Goal: Information Seeking & Learning: Compare options

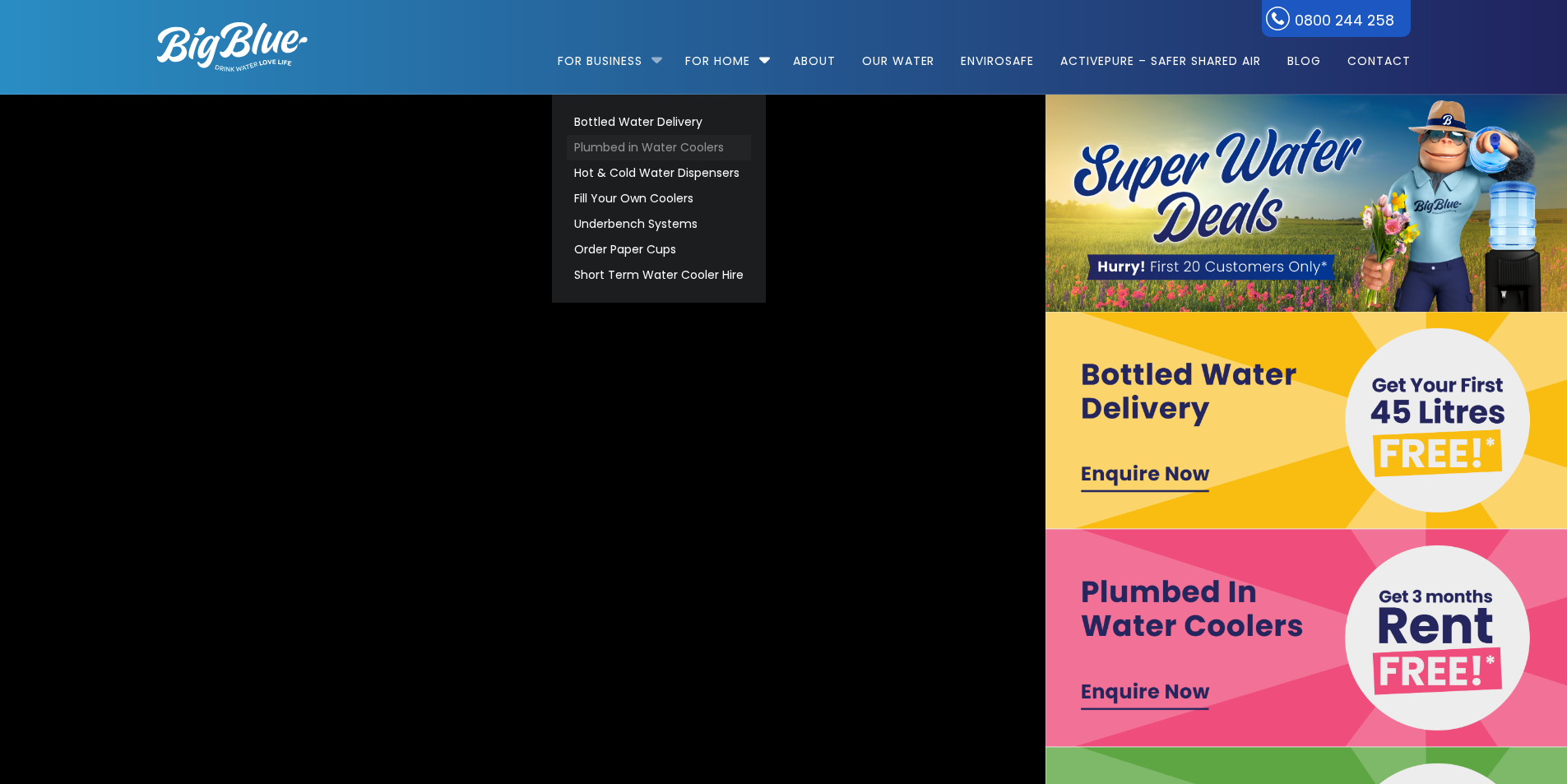
click at [644, 155] on video "https://www.bigblue.co.nz/wp-content/uploads/2021/09/Big-Blue-Hydro-17.mp4" at bounding box center [522, 530] width 2236 height 935
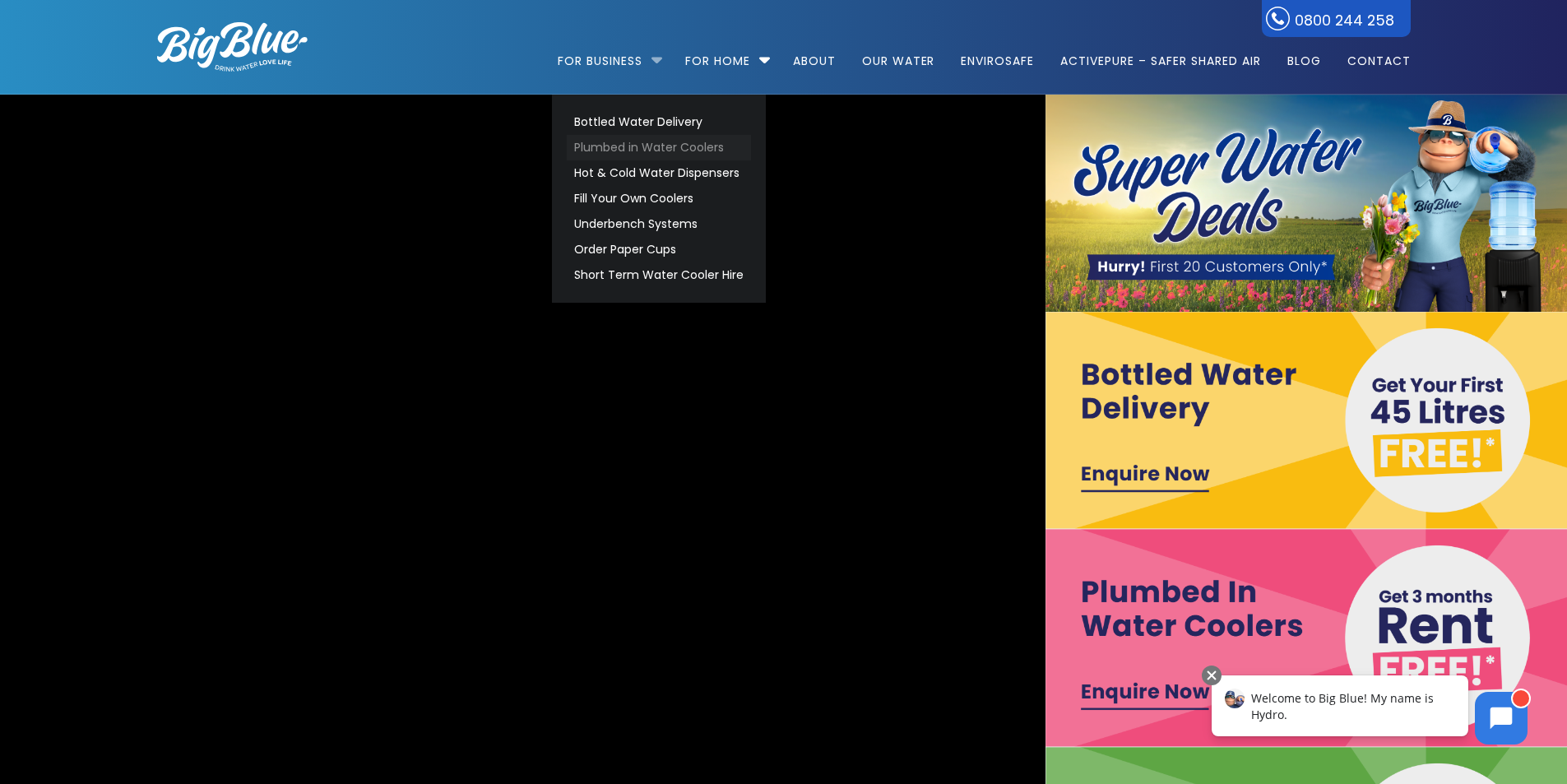
click at [613, 146] on link "Plumbed in Water Coolers" at bounding box center [658, 148] width 185 height 26
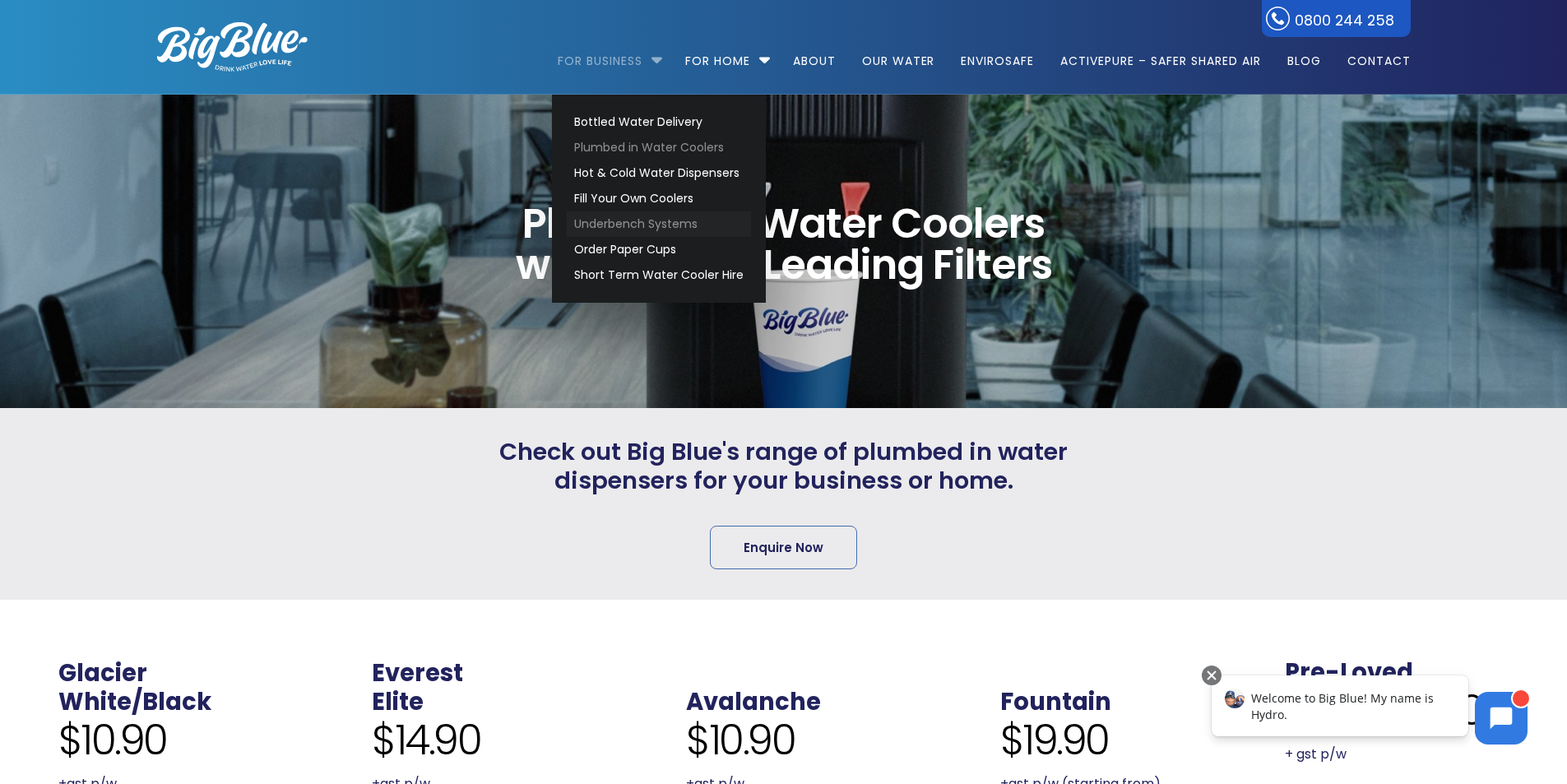
click at [604, 219] on link "Underbench Systems" at bounding box center [658, 224] width 185 height 26
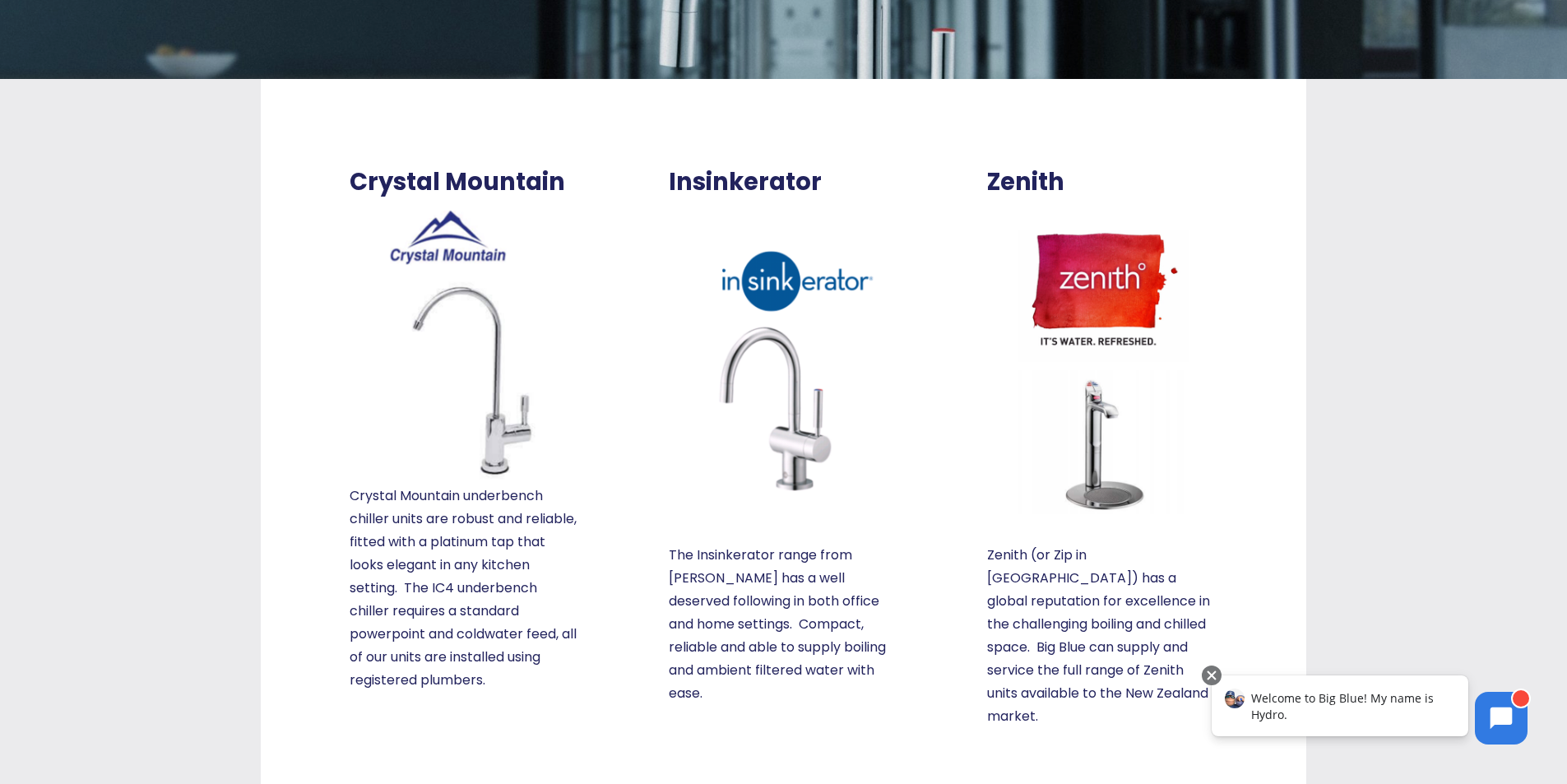
click at [1096, 393] on img at bounding box center [1101, 370] width 230 height 288
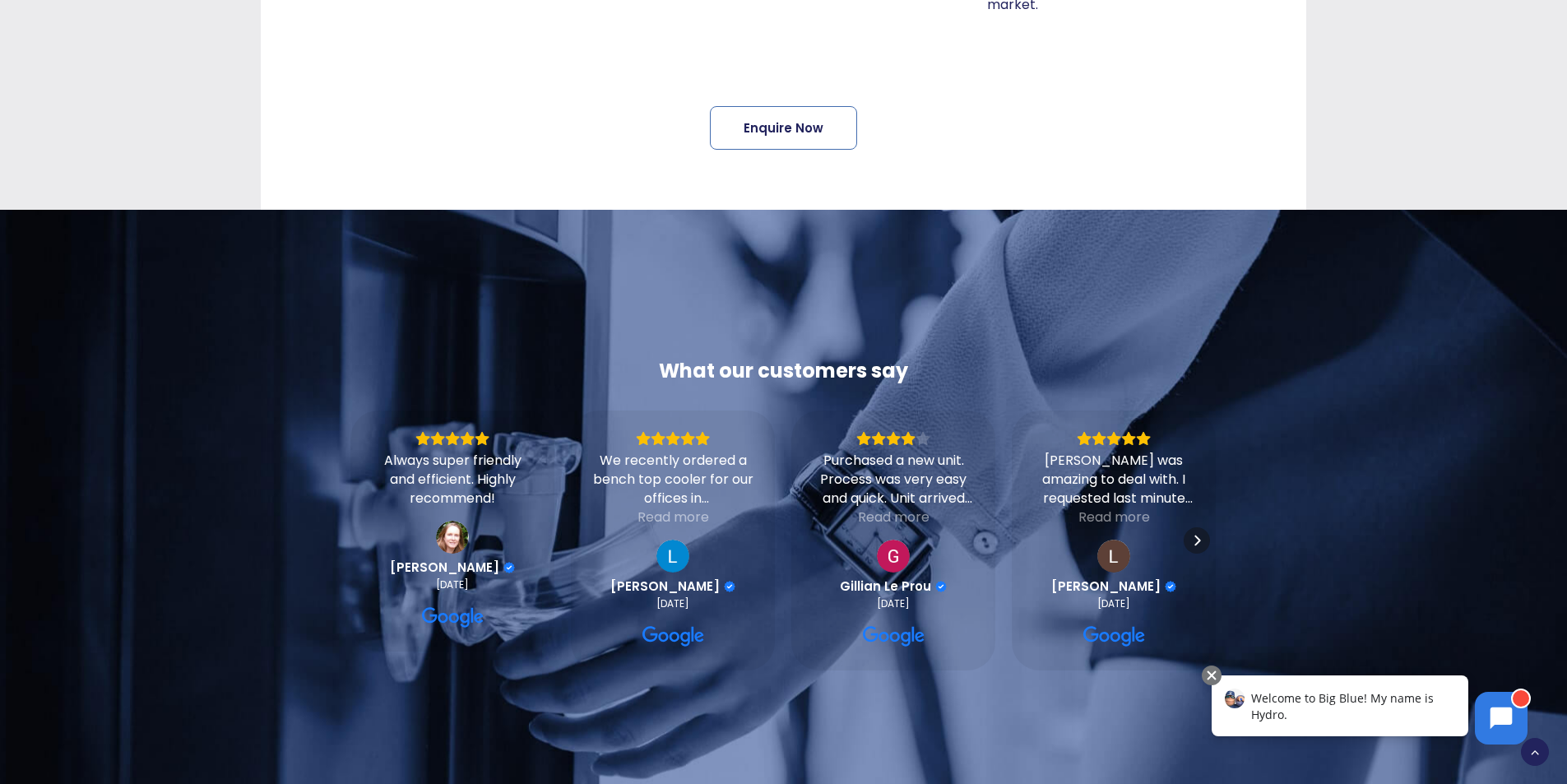
scroll to position [1069, 0]
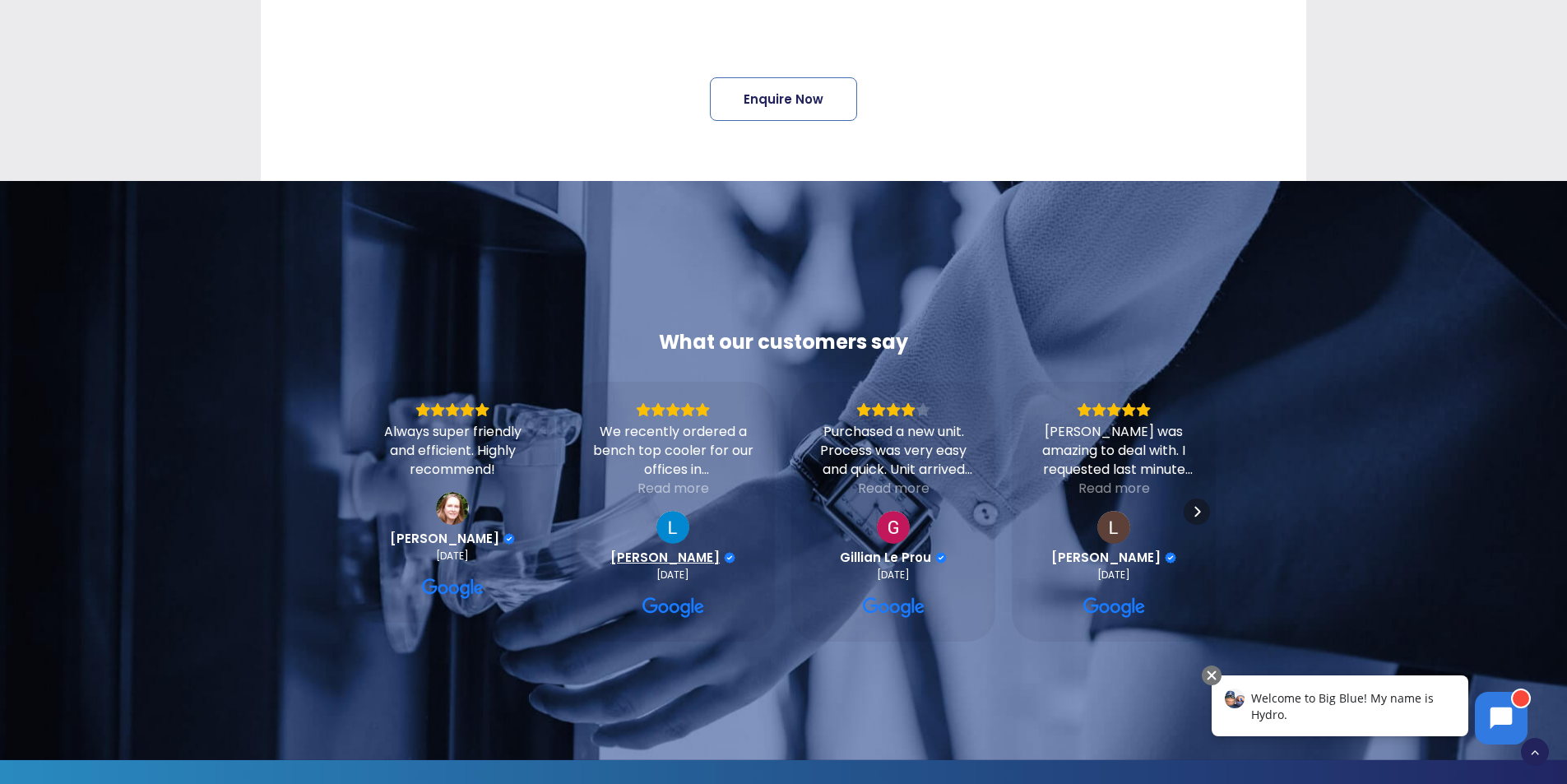
click at [667, 550] on span "[PERSON_NAME]" at bounding box center [665, 557] width 110 height 15
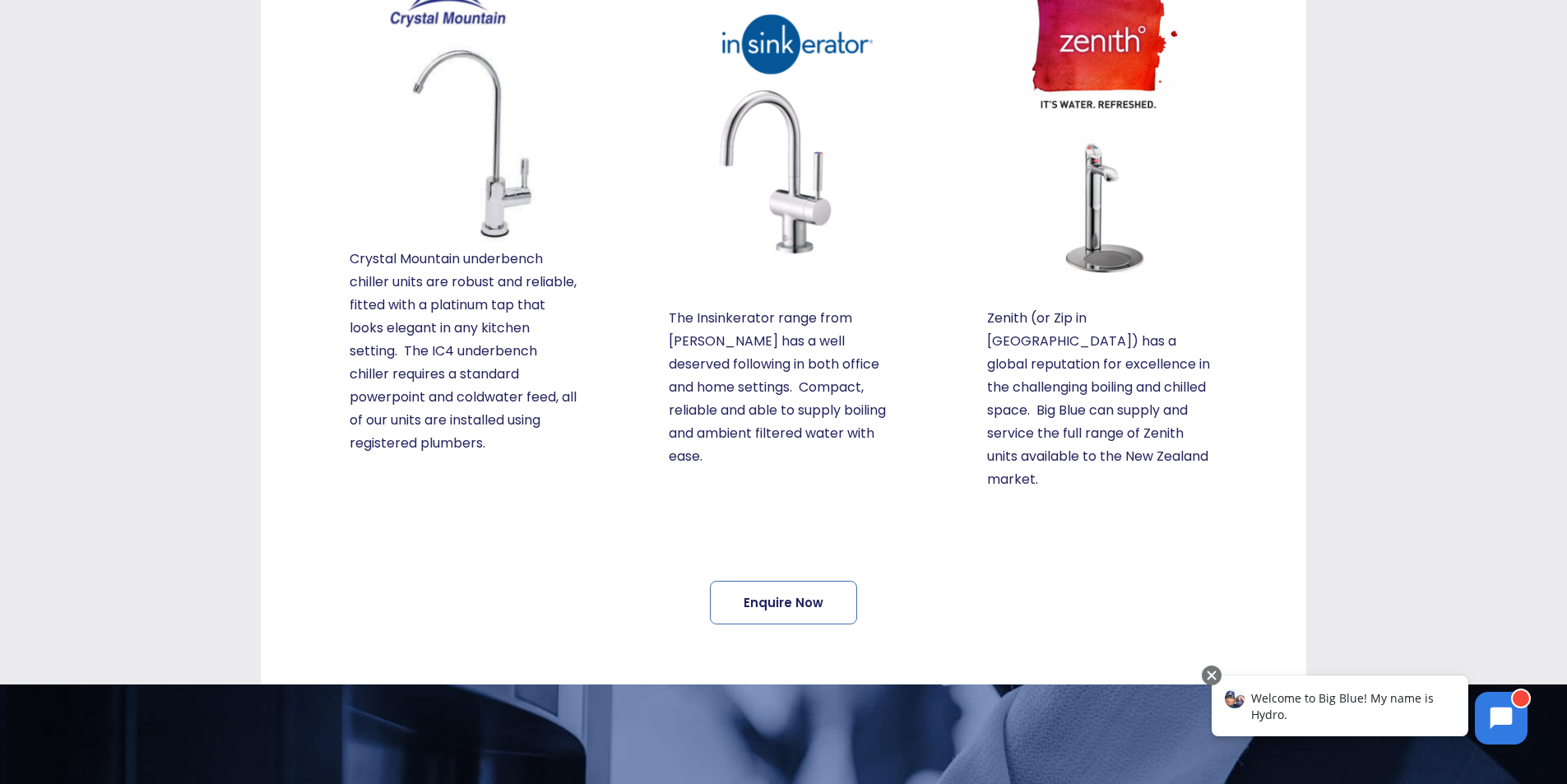
scroll to position [237, 0]
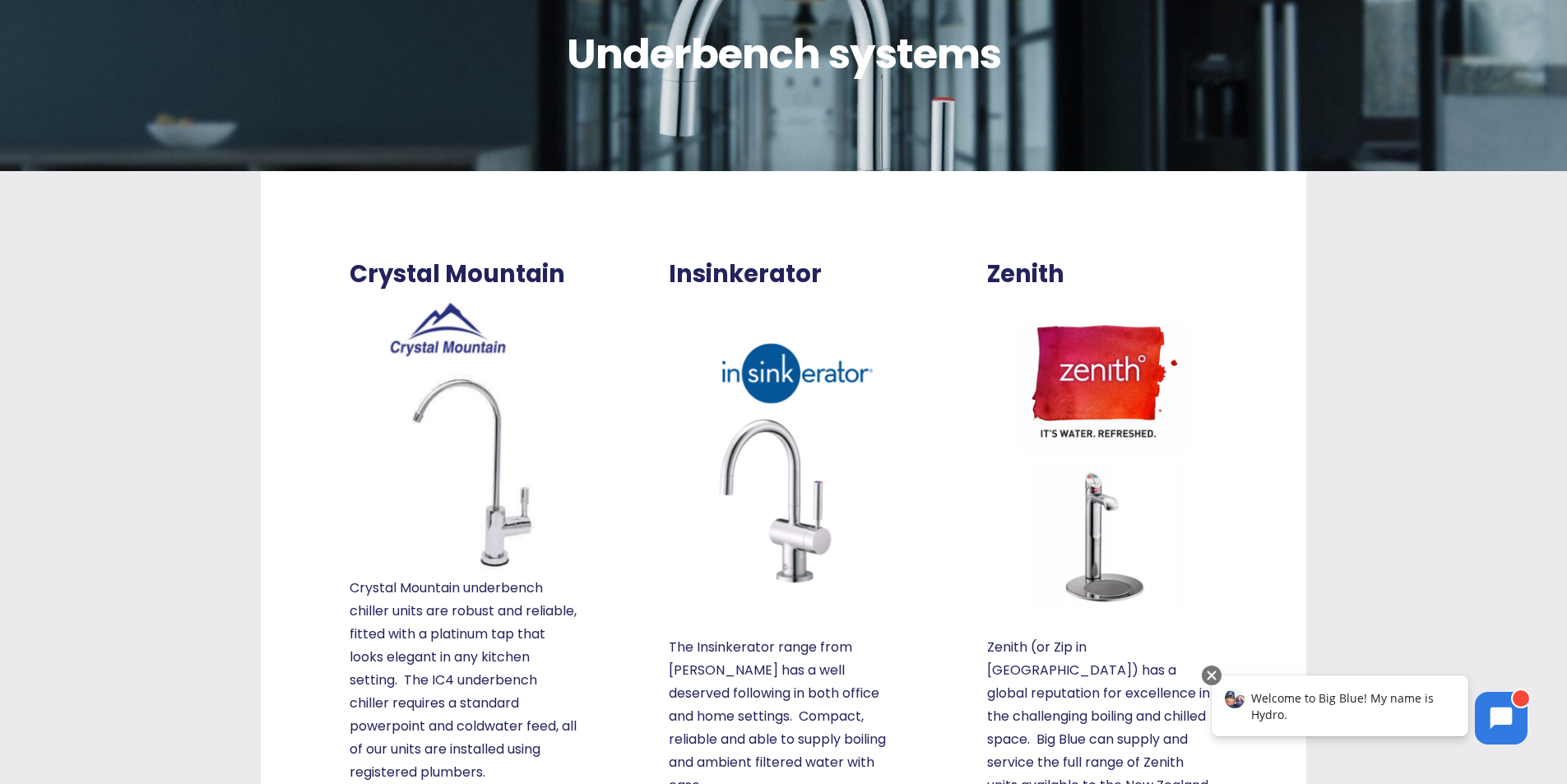
click at [929, 418] on div "Zenith Zenith (or Zip in Australia) has a global reputation for excellence in t…" at bounding box center [1086, 539] width 319 height 619
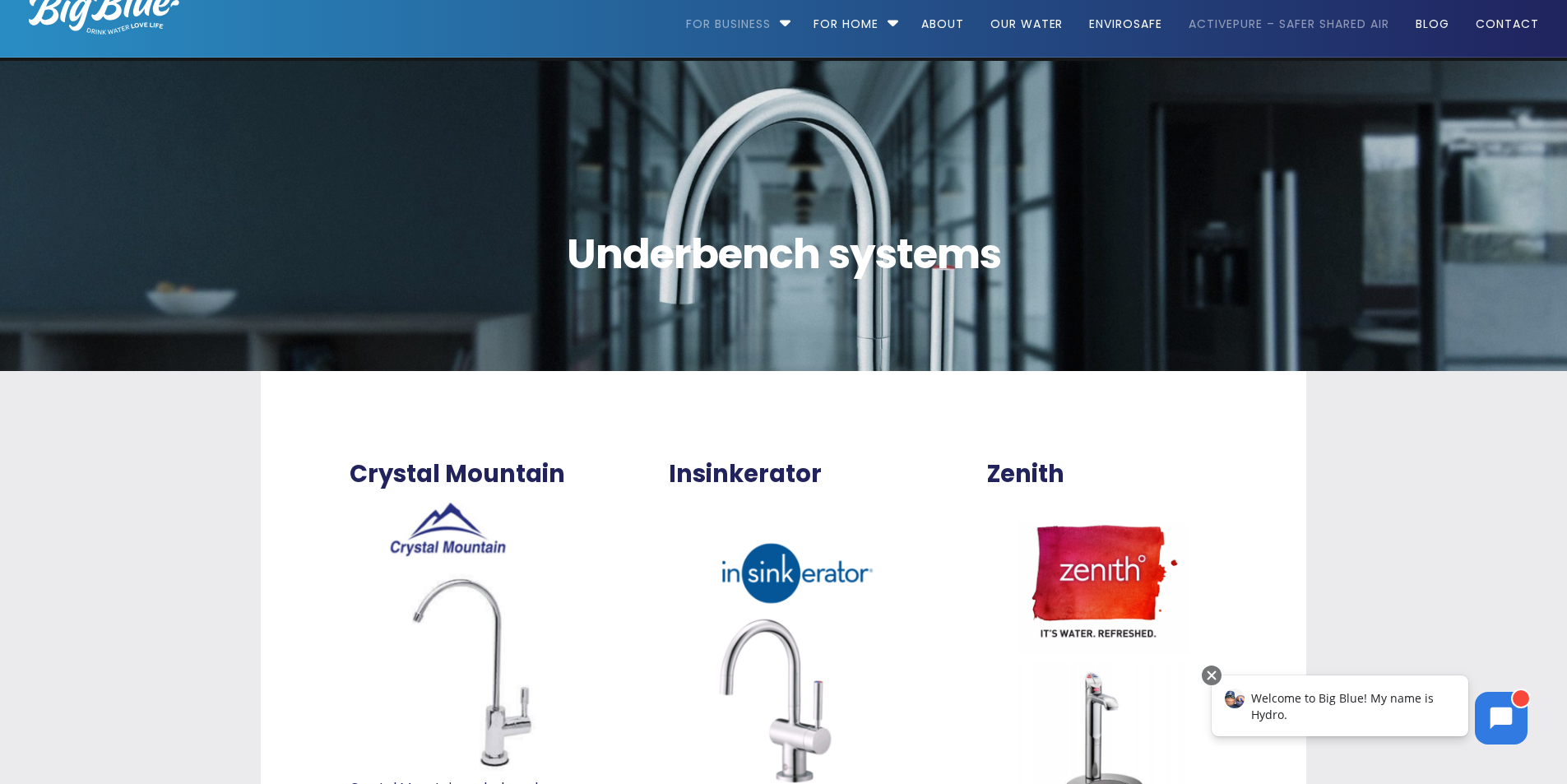
scroll to position [0, 0]
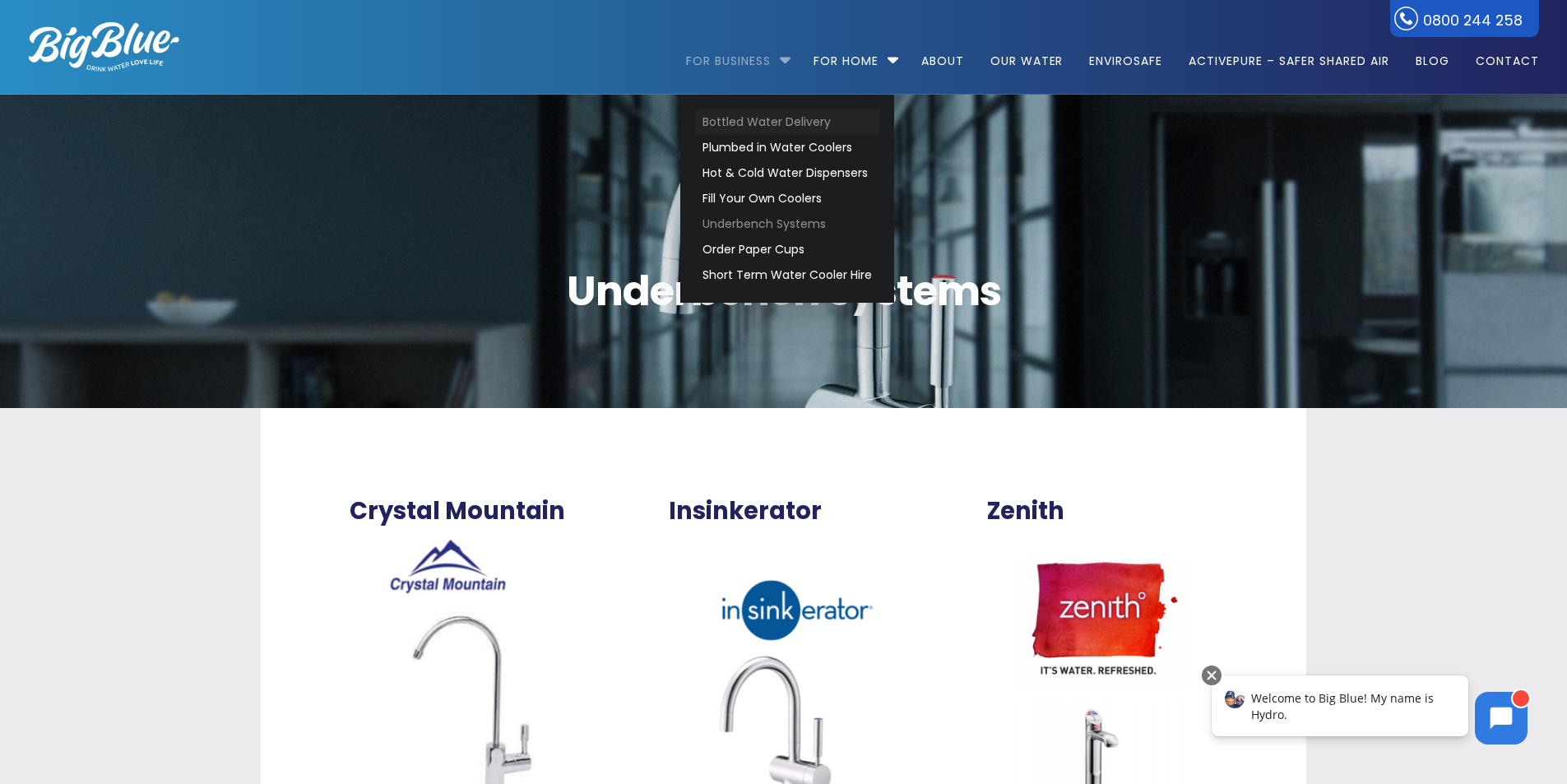
click at [761, 126] on link "Bottled Water Delivery" at bounding box center [787, 122] width 185 height 26
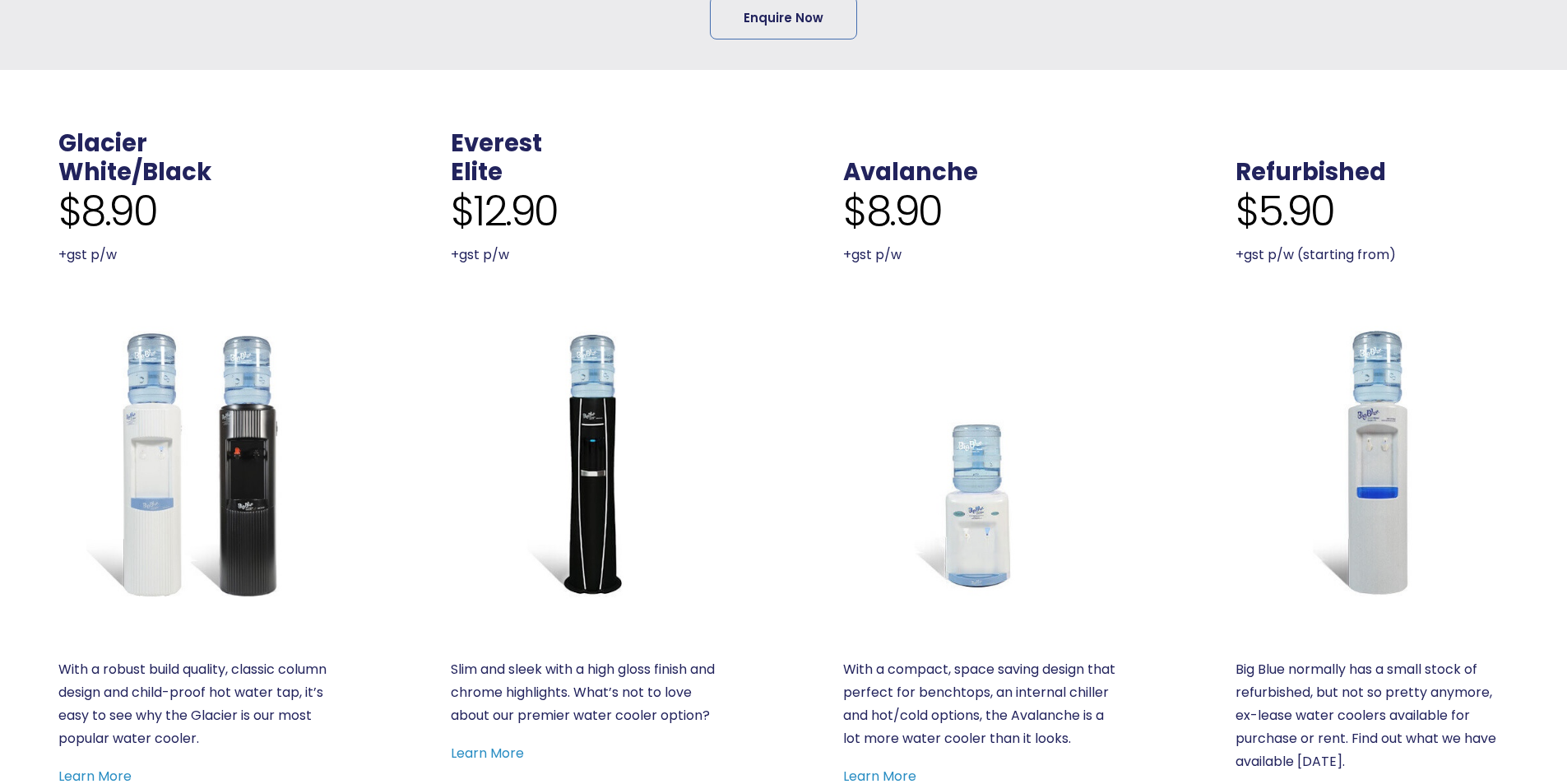
scroll to position [740, 0]
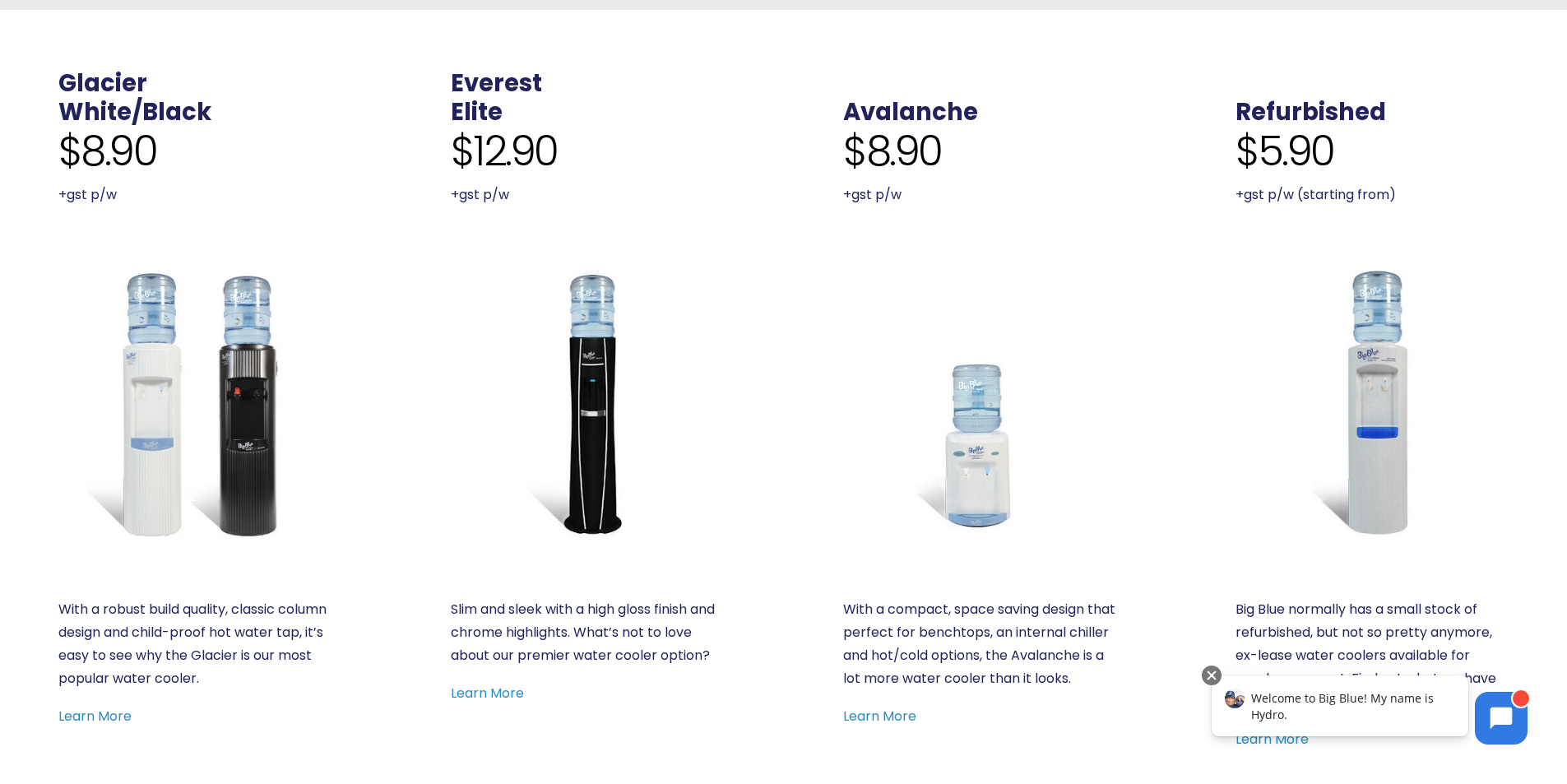
click at [231, 329] on img at bounding box center [194, 401] width 273 height 273
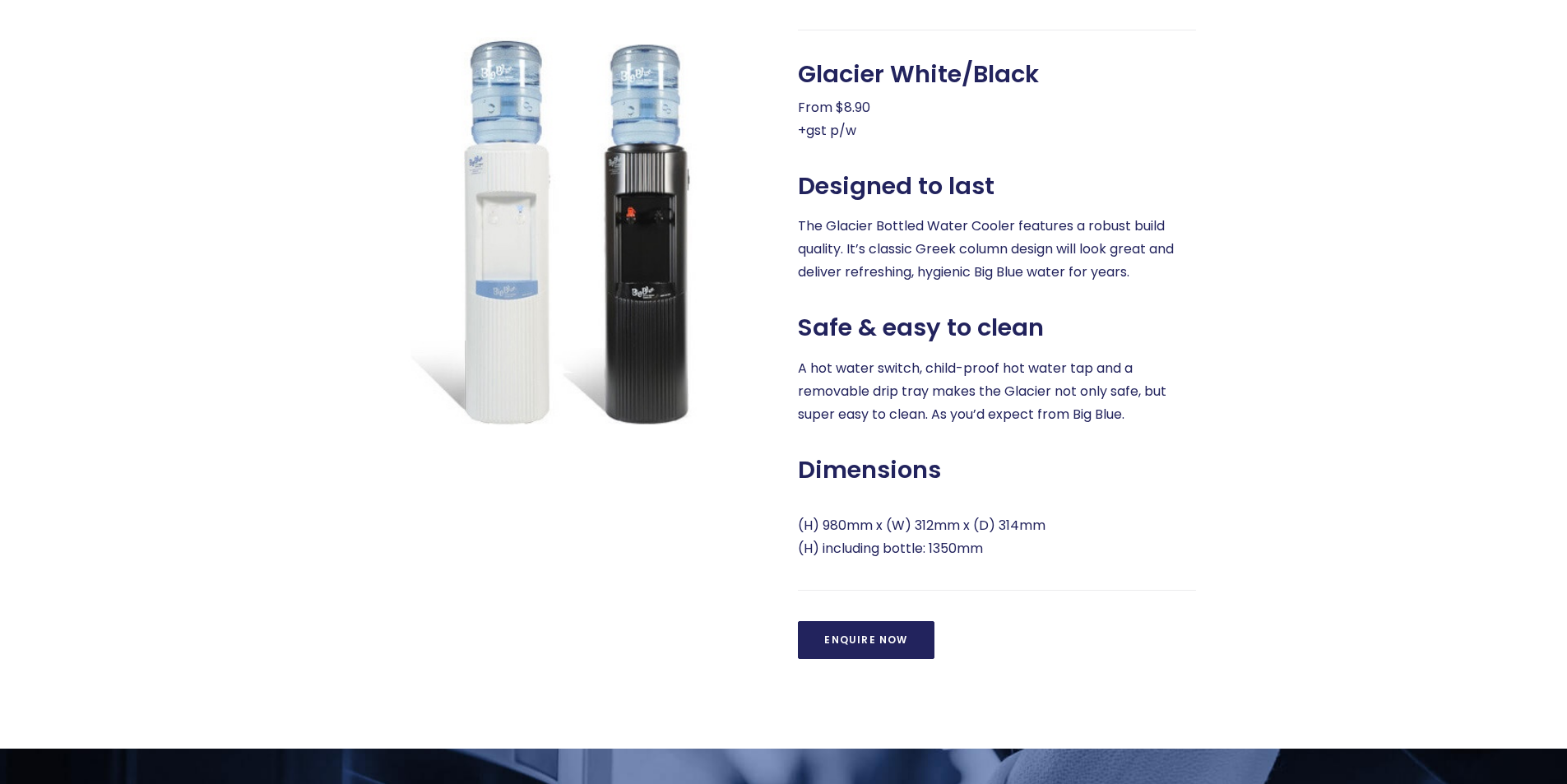
scroll to position [740, 0]
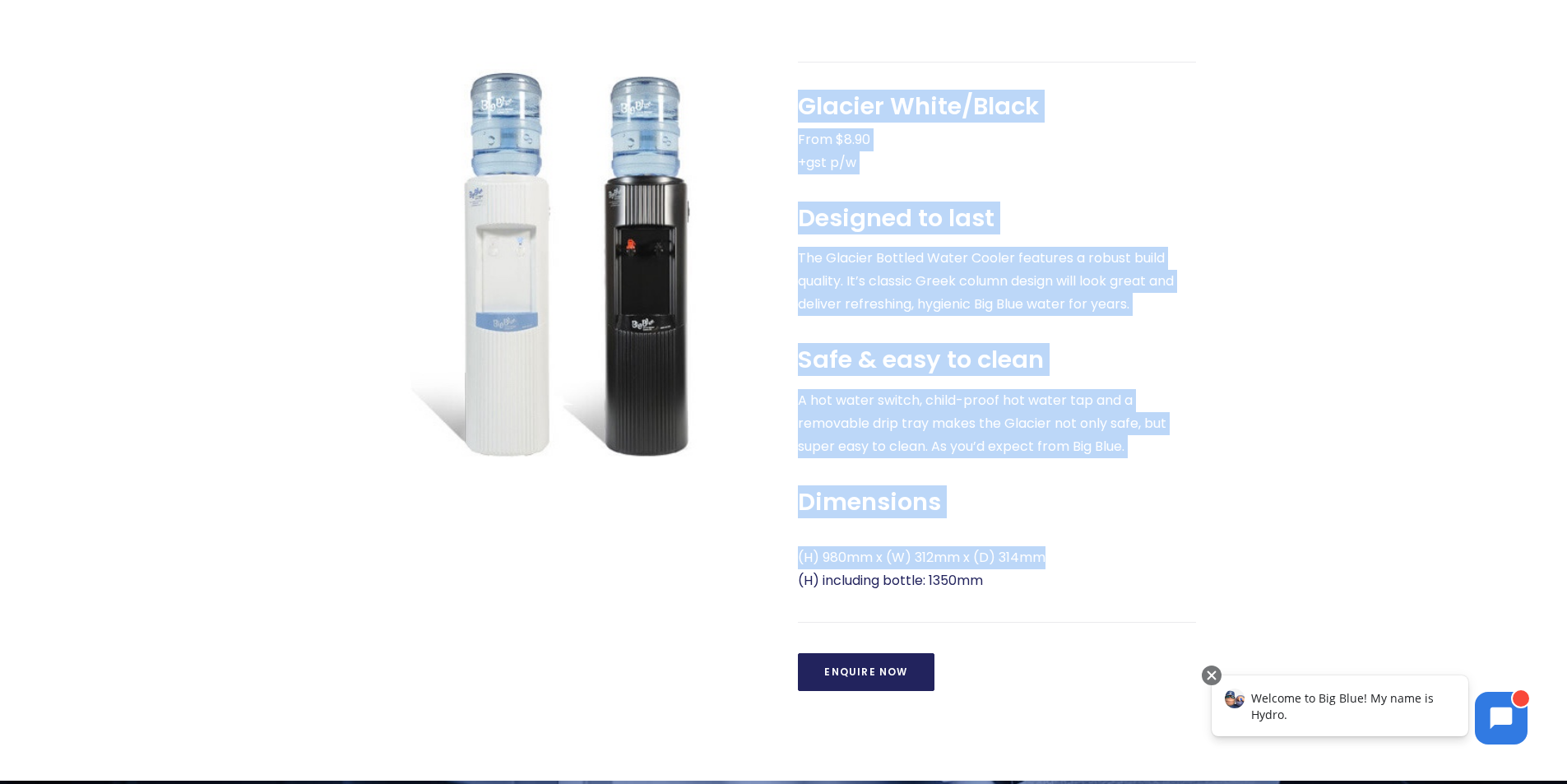
drag, startPoint x: 796, startPoint y: 556, endPoint x: 1042, endPoint y: 556, distance: 246.0
click at [1042, 556] on div "Glacier White/Black From $8.90 +gst p/w Designed to last The Glacier Bottled Wa…" at bounding box center [983, 377] width 428 height 630
click at [1045, 555] on p "(H) 980mm x (W) 312mm x (D) 314mm (H) including bottle: 1350mm" at bounding box center [998, 569] width 399 height 46
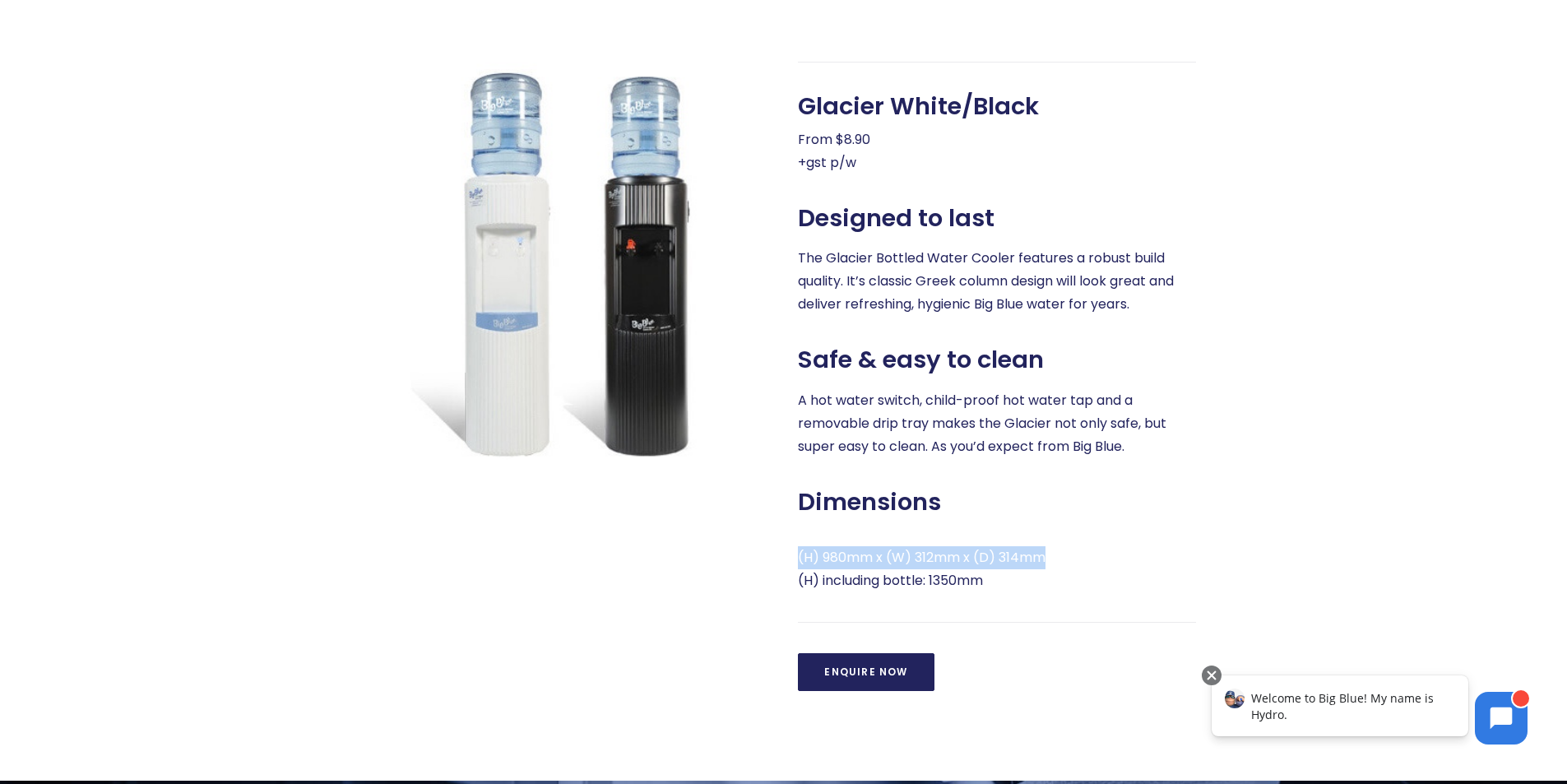
drag, startPoint x: 1048, startPoint y: 559, endPoint x: 799, endPoint y: 563, distance: 249.0
click at [799, 563] on p "(H) 980mm x (W) 312mm x (D) 314mm (H) including bottle: 1350mm" at bounding box center [998, 569] width 399 height 46
drag, startPoint x: 977, startPoint y: 552, endPoint x: 1265, endPoint y: 396, distance: 327.5
click at [1266, 396] on div at bounding box center [1303, 377] width 214 height 630
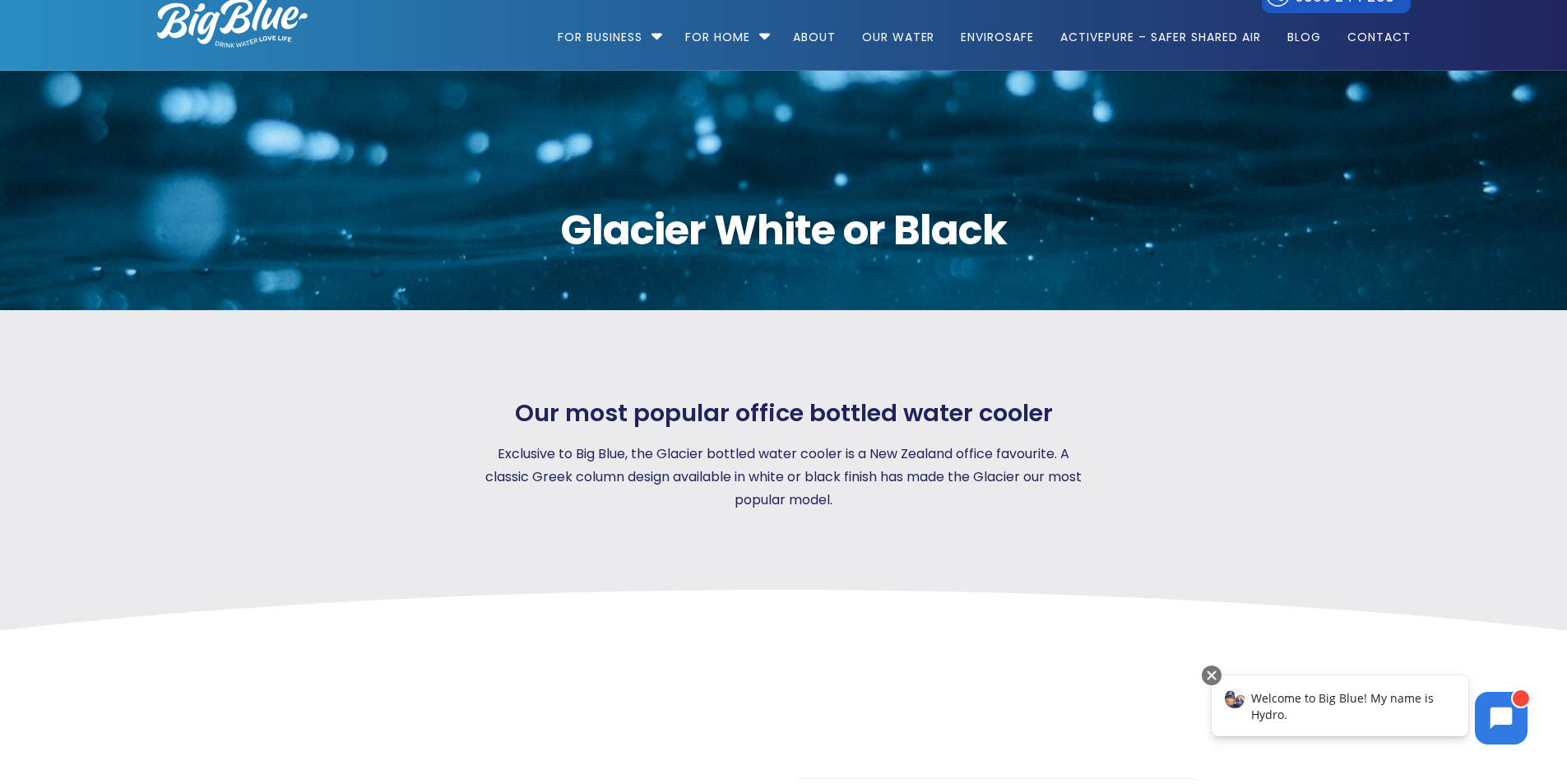
scroll to position [0, 0]
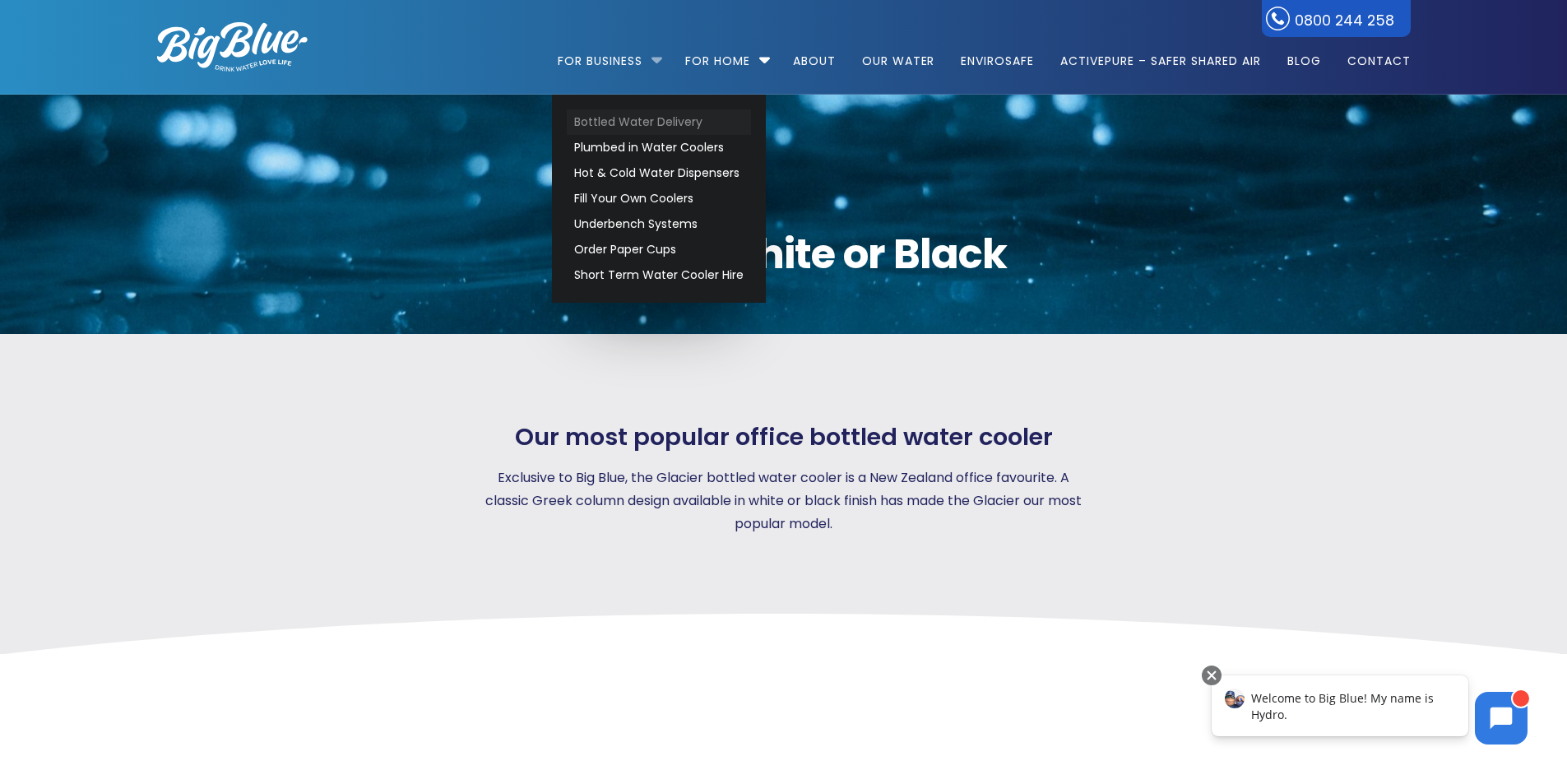
click at [600, 126] on link "Bottled Water Delivery" at bounding box center [658, 122] width 185 height 26
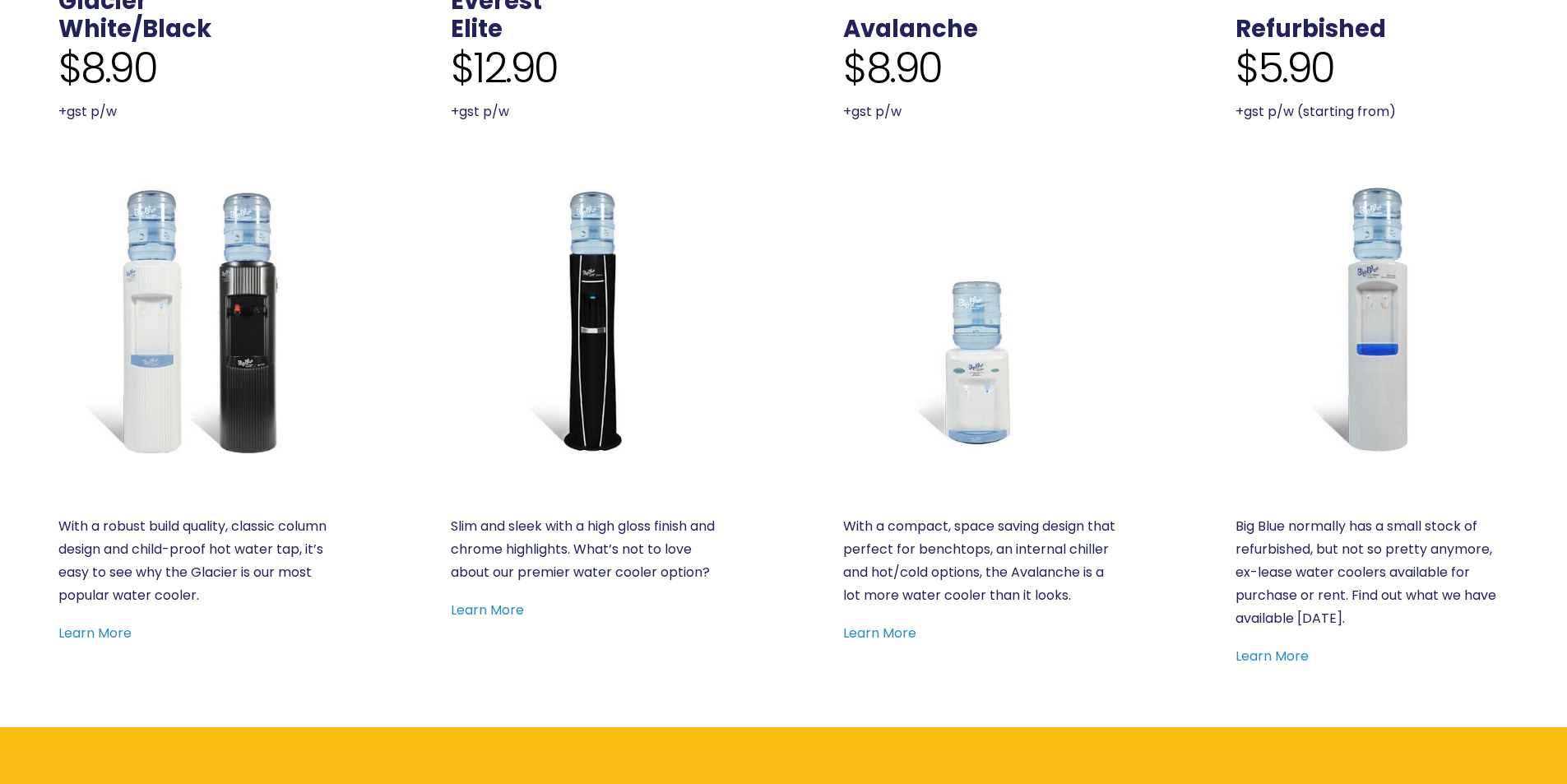
scroll to position [576, 0]
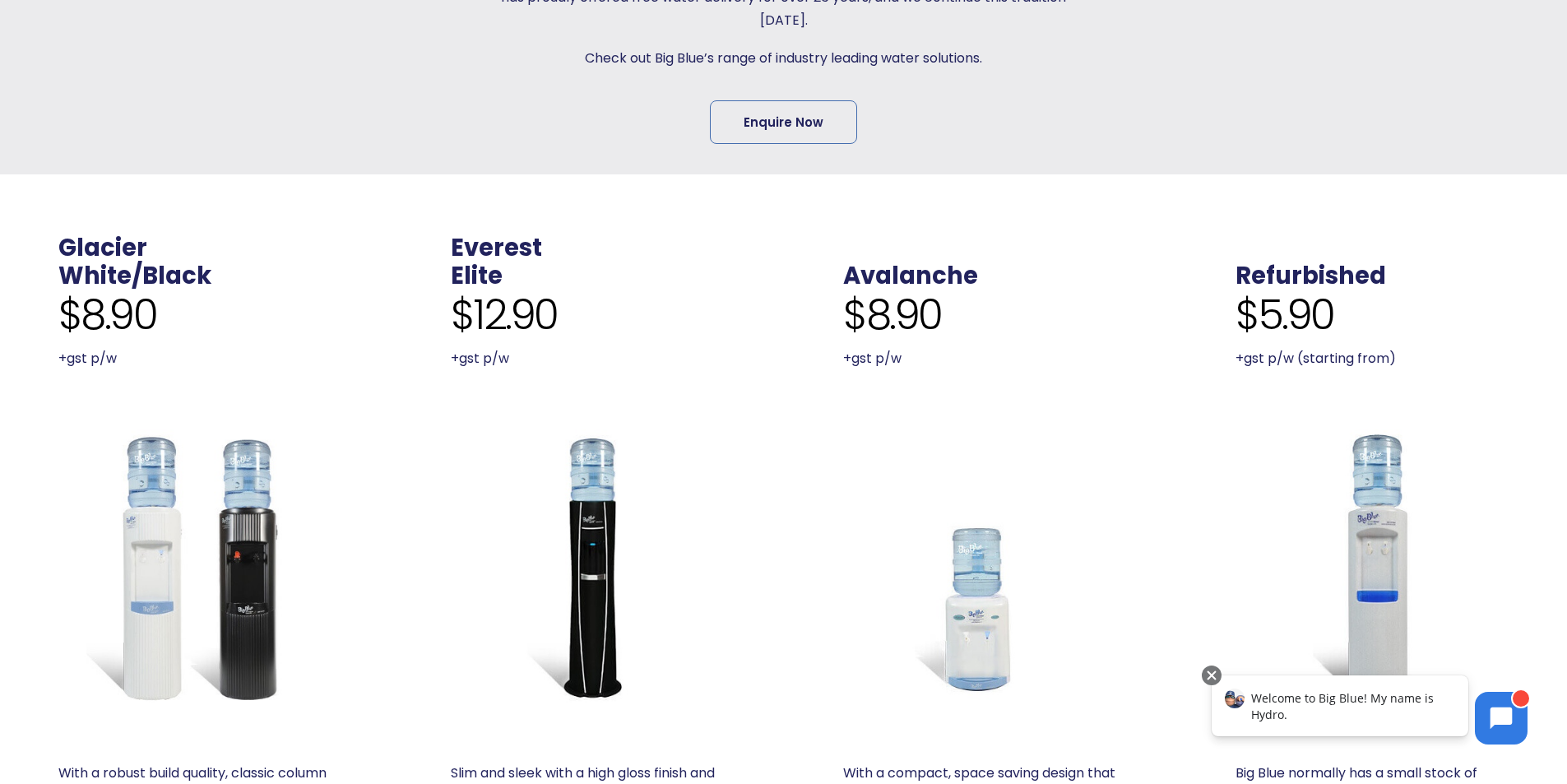
click at [1012, 581] on img at bounding box center [980, 565] width 273 height 273
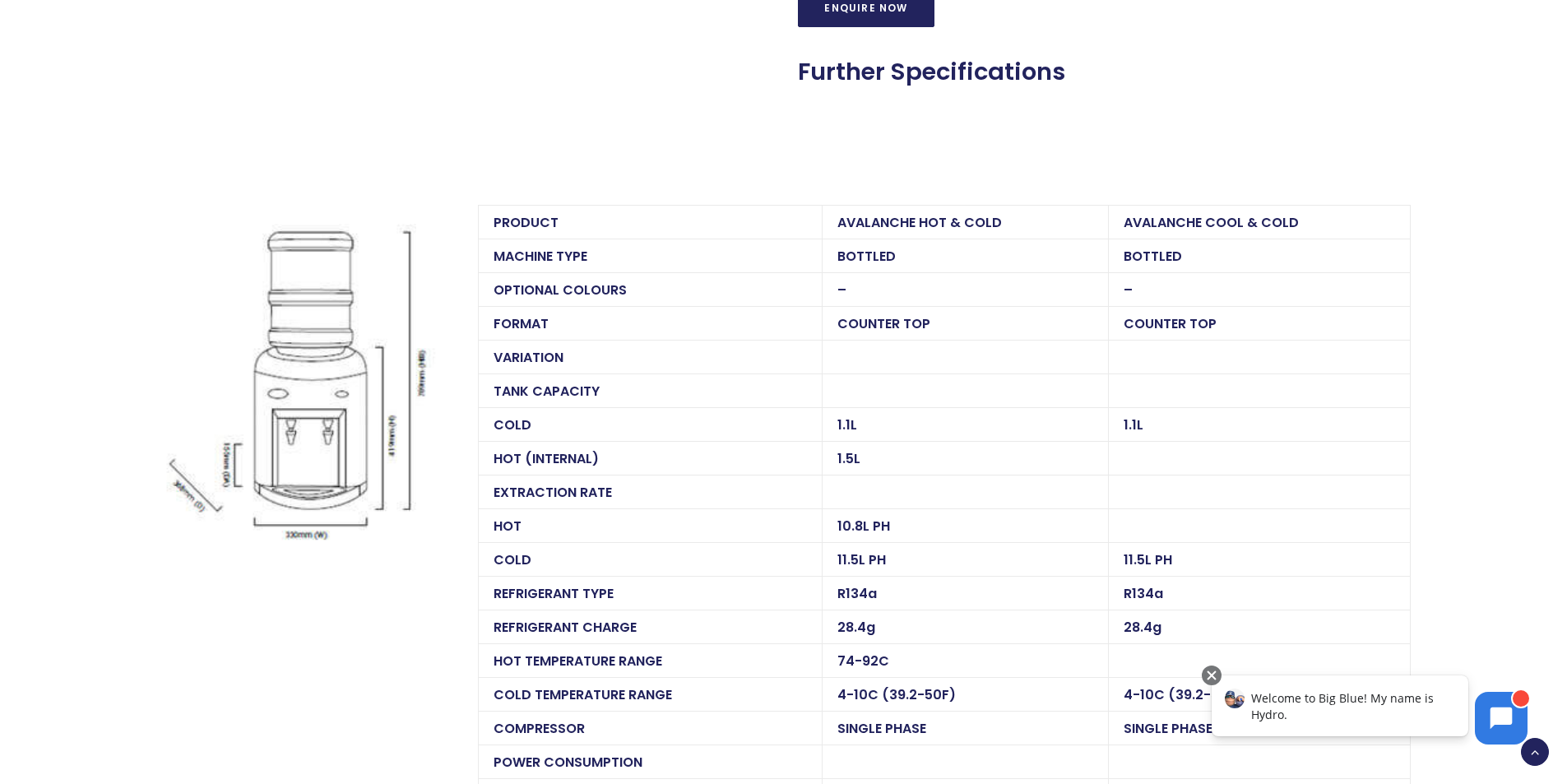
scroll to position [1480, 0]
click at [331, 434] on img at bounding box center [302, 372] width 291 height 338
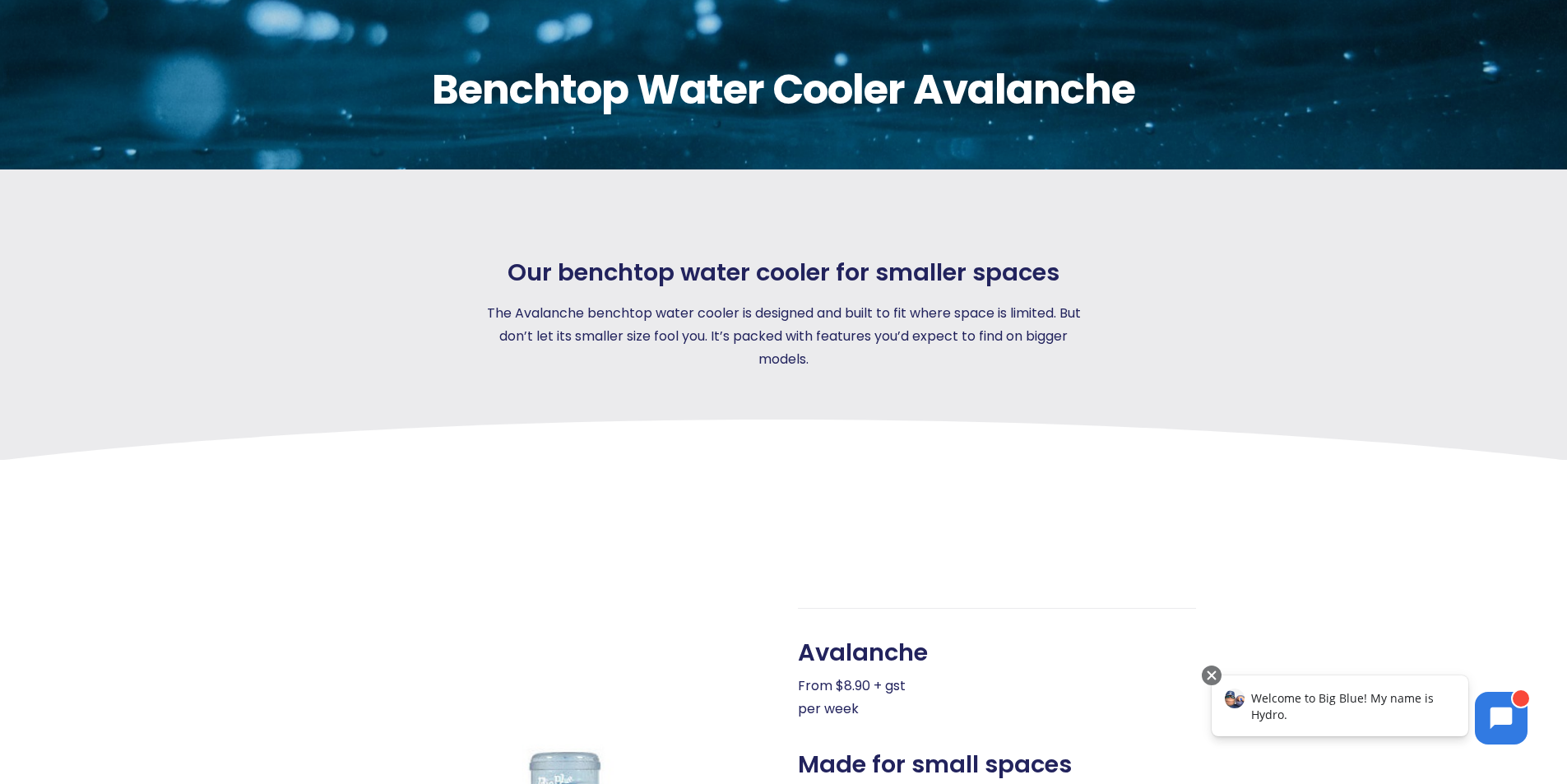
scroll to position [0, 0]
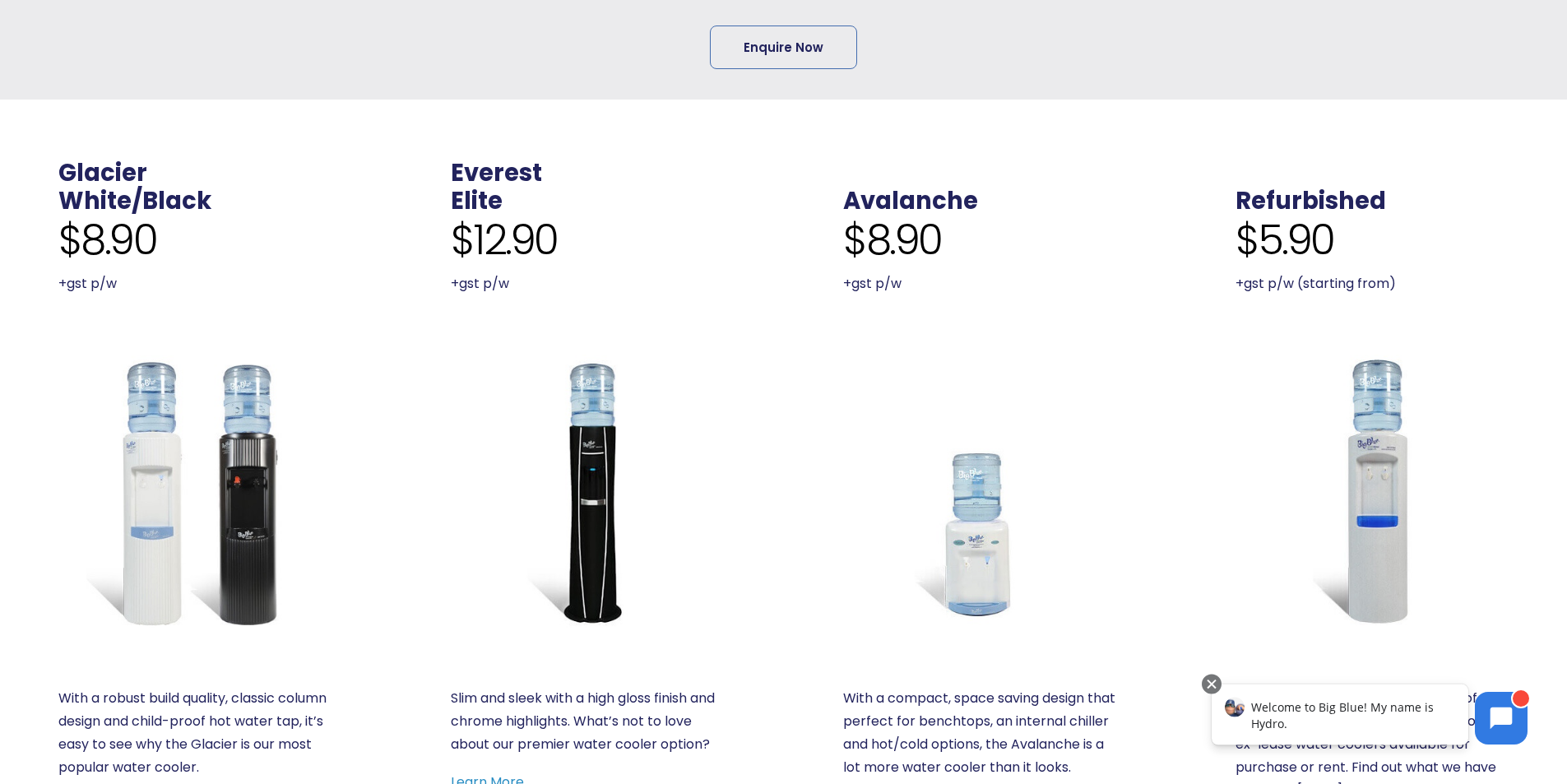
scroll to position [658, 0]
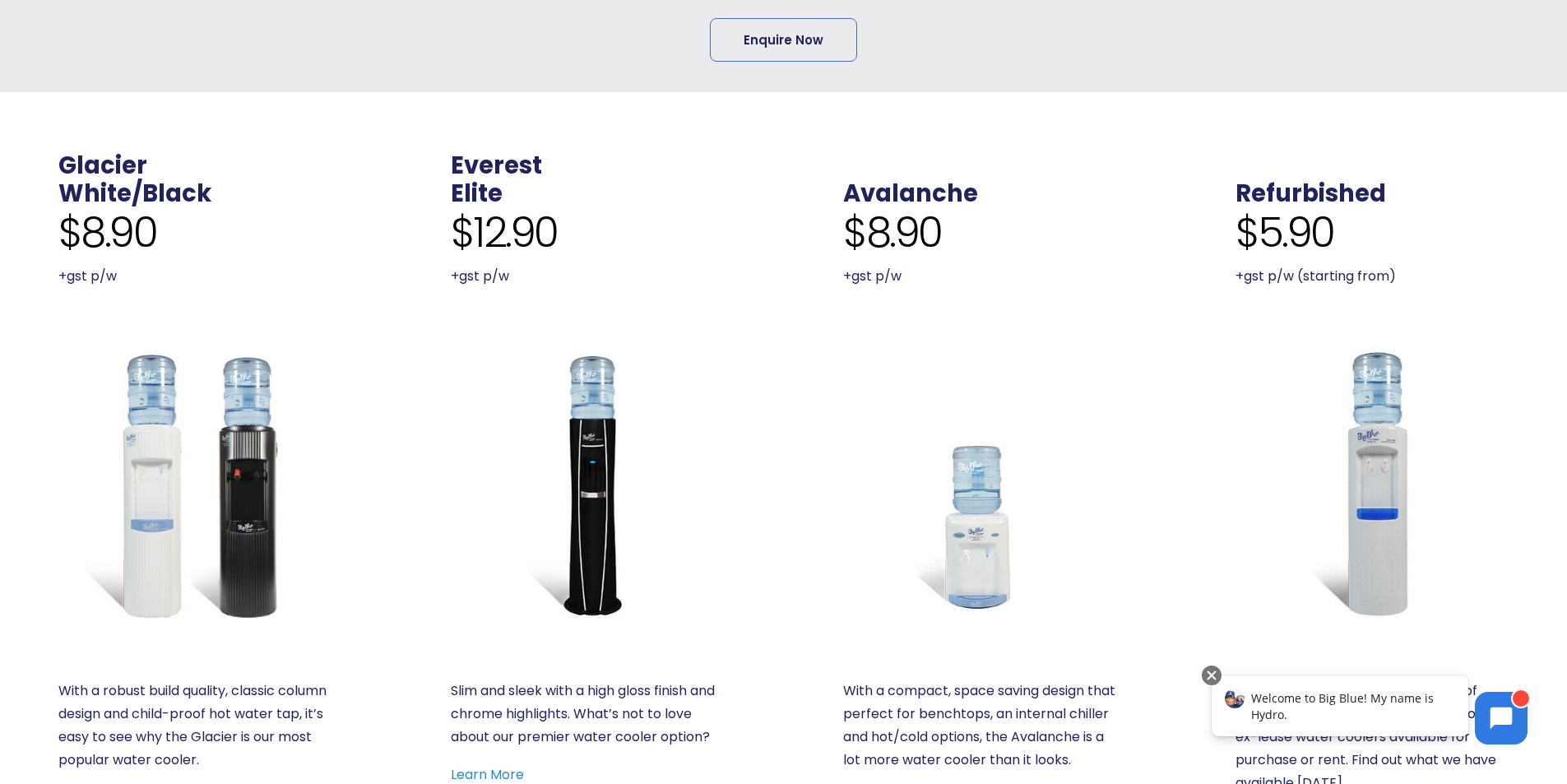
click at [275, 467] on img at bounding box center [194, 483] width 273 height 273
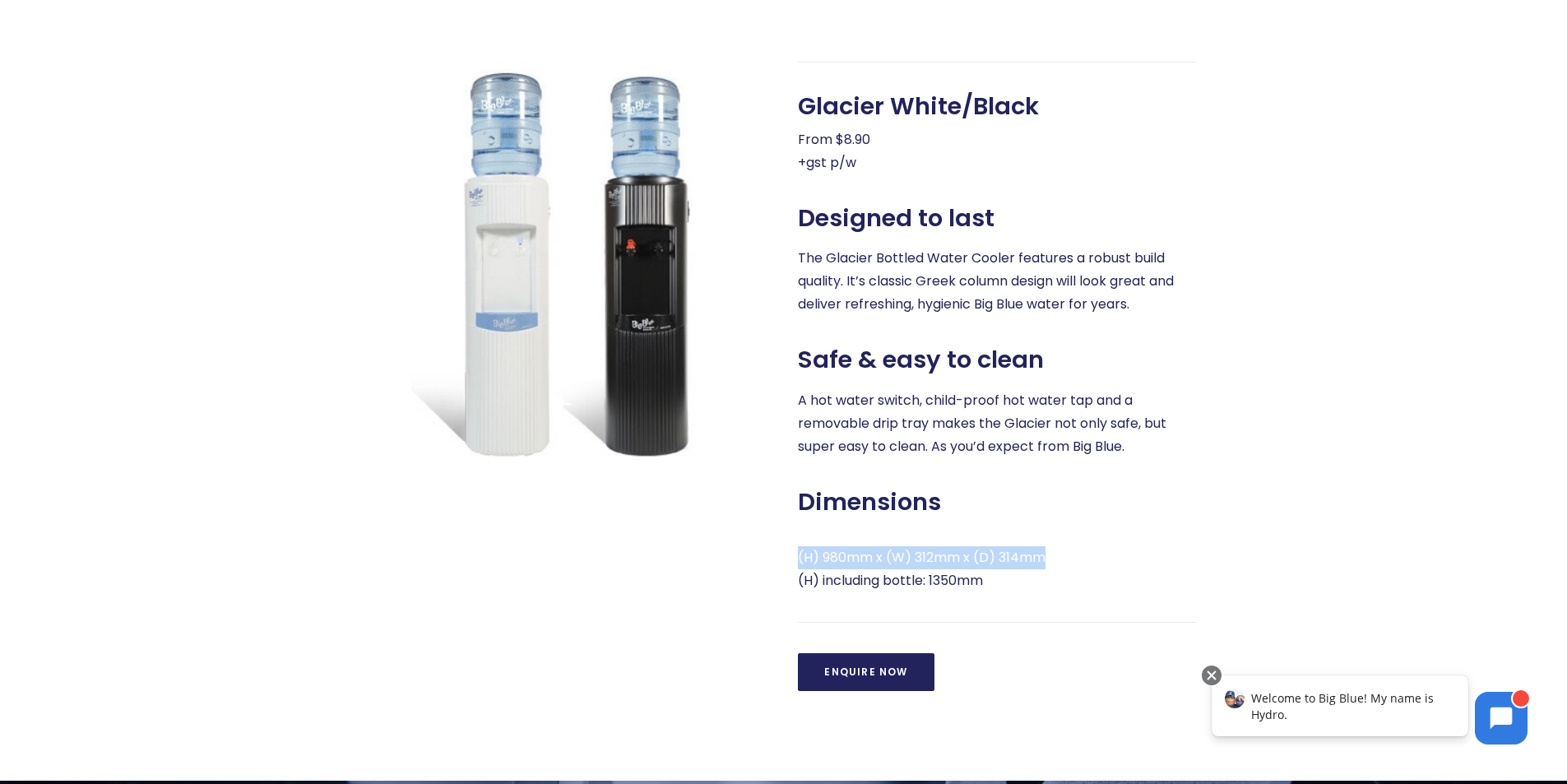
drag, startPoint x: 799, startPoint y: 555, endPoint x: 1044, endPoint y: 554, distance: 245.0
click at [1044, 554] on p "(H) 980mm x (W) 312mm x (D) 314mm (H) including bottle: 1350mm" at bounding box center [998, 569] width 399 height 46
copy p "(H) 980mm x (W) 312mm x (D) 314mm"
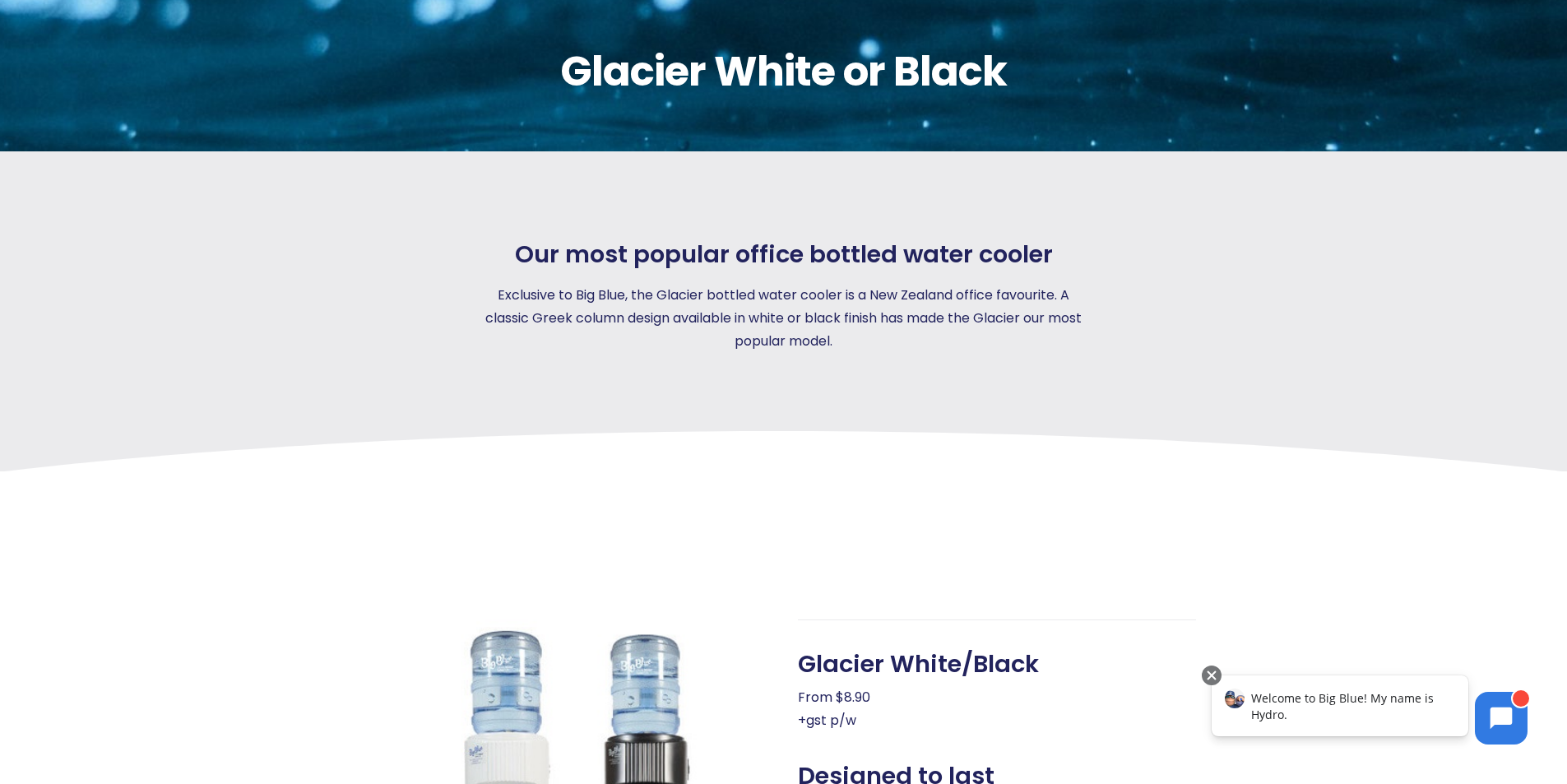
scroll to position [82, 0]
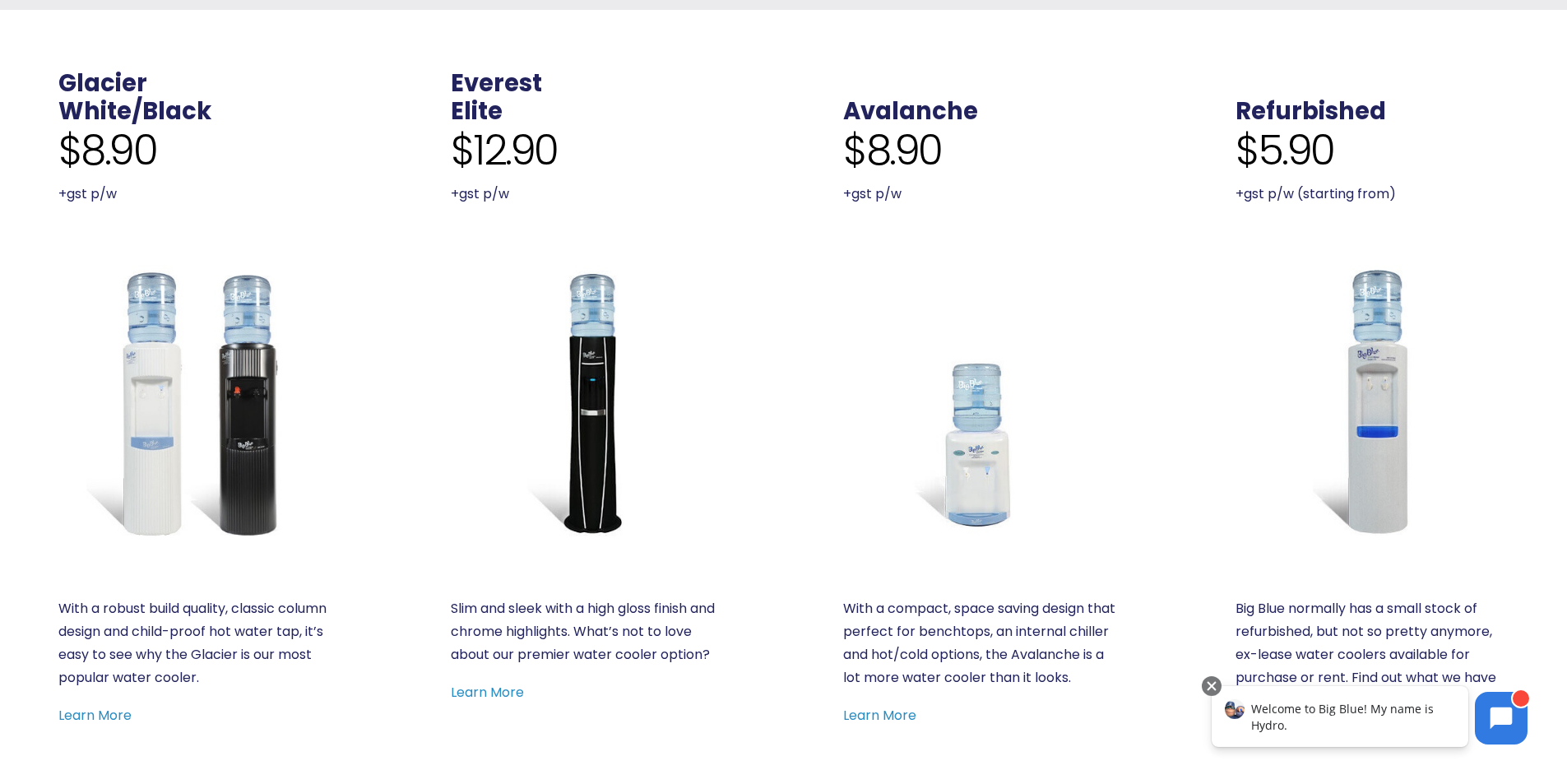
click at [958, 427] on img at bounding box center [980, 400] width 273 height 273
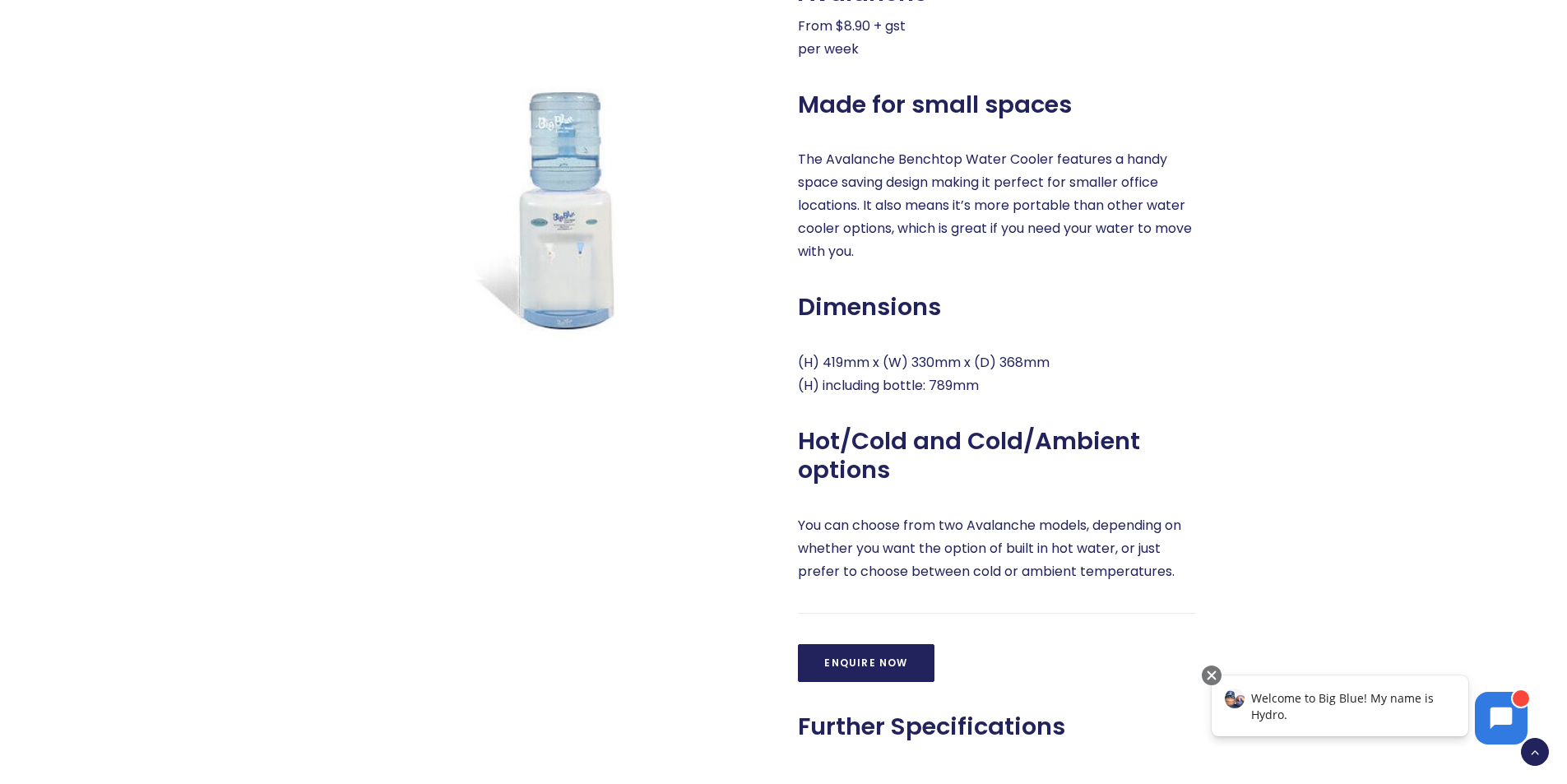
scroll to position [822, 0]
drag, startPoint x: 623, startPoint y: 390, endPoint x: 640, endPoint y: 389, distance: 17.0
click at [635, 390] on div at bounding box center [555, 346] width 428 height 793
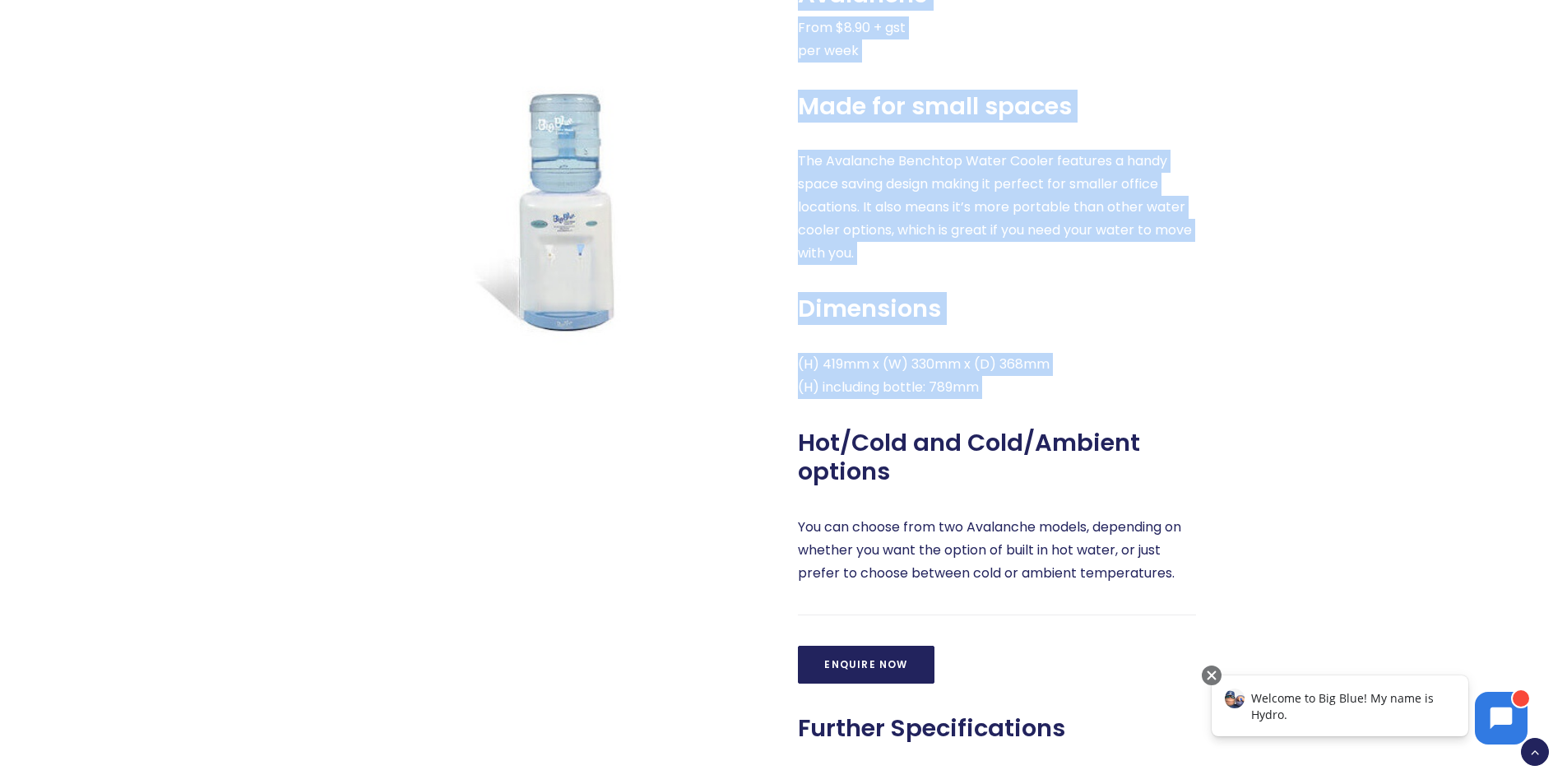
drag, startPoint x: 794, startPoint y: 387, endPoint x: 1018, endPoint y: 411, distance: 225.3
click at [1018, 411] on div "Avalanche From $8.90 + gst per week Made for small spaces The Avalanche Benchto…" at bounding box center [983, 346] width 428 height 793
click at [1025, 393] on p "(H) 419mm x (W) 330mm x (D) 368mm (H) including bottle: 789mm" at bounding box center [998, 376] width 399 height 46
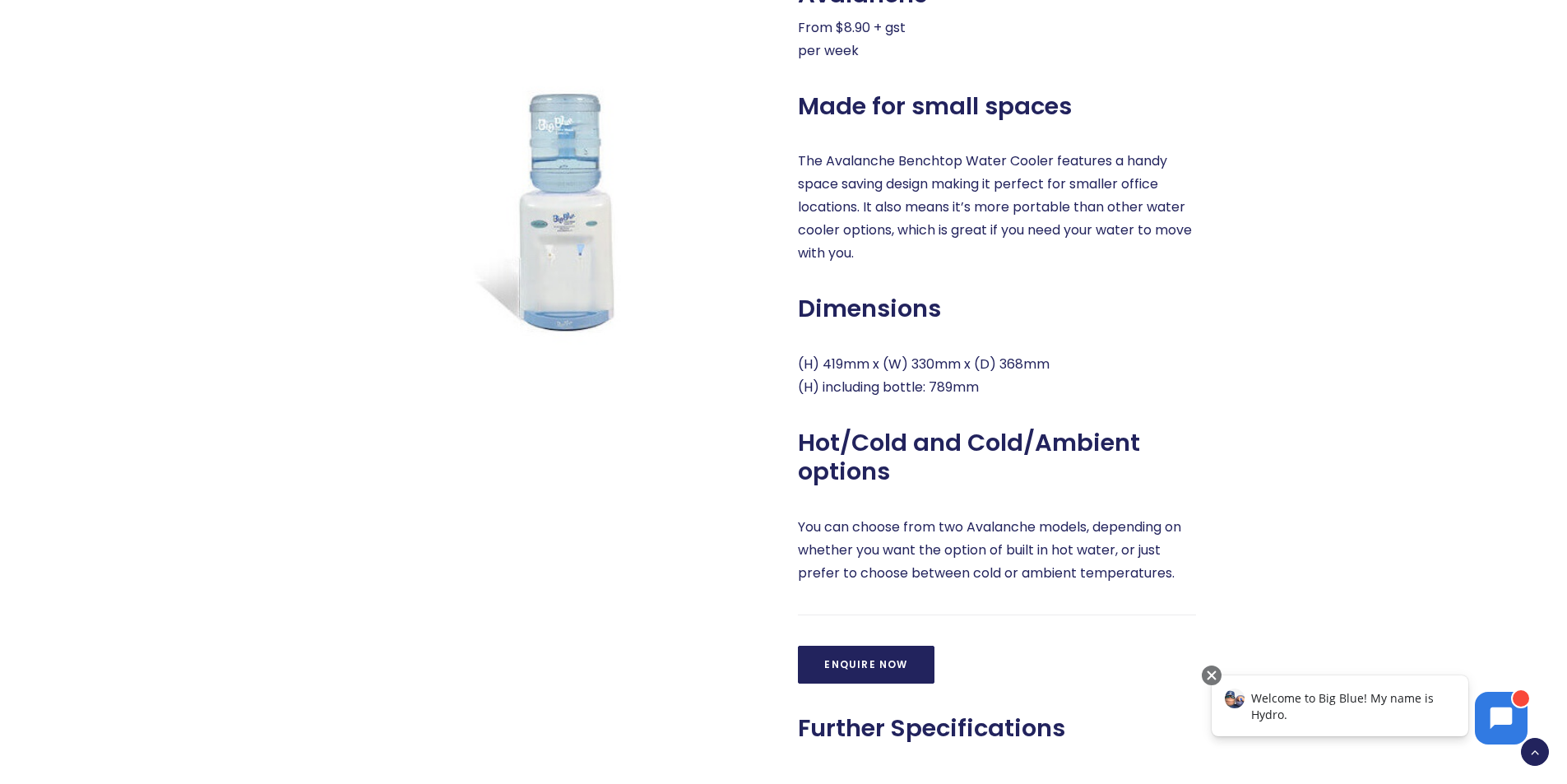
drag, startPoint x: 982, startPoint y: 388, endPoint x: 798, endPoint y: 384, distance: 184.0
click at [798, 384] on p "(H) 419mm x (W) 330mm x (D) 368mm (H) including bottle: 789mm" at bounding box center [998, 376] width 399 height 46
click at [815, 364] on p "(H) 419mm x (W) 330mm x (D) 368mm (H) including bottle: 789mm" at bounding box center [998, 376] width 399 height 46
click at [1059, 361] on p "(H) 419mm x (W) 330mm x (D) 368mm (H) including bottle: 789mm" at bounding box center [998, 376] width 399 height 46
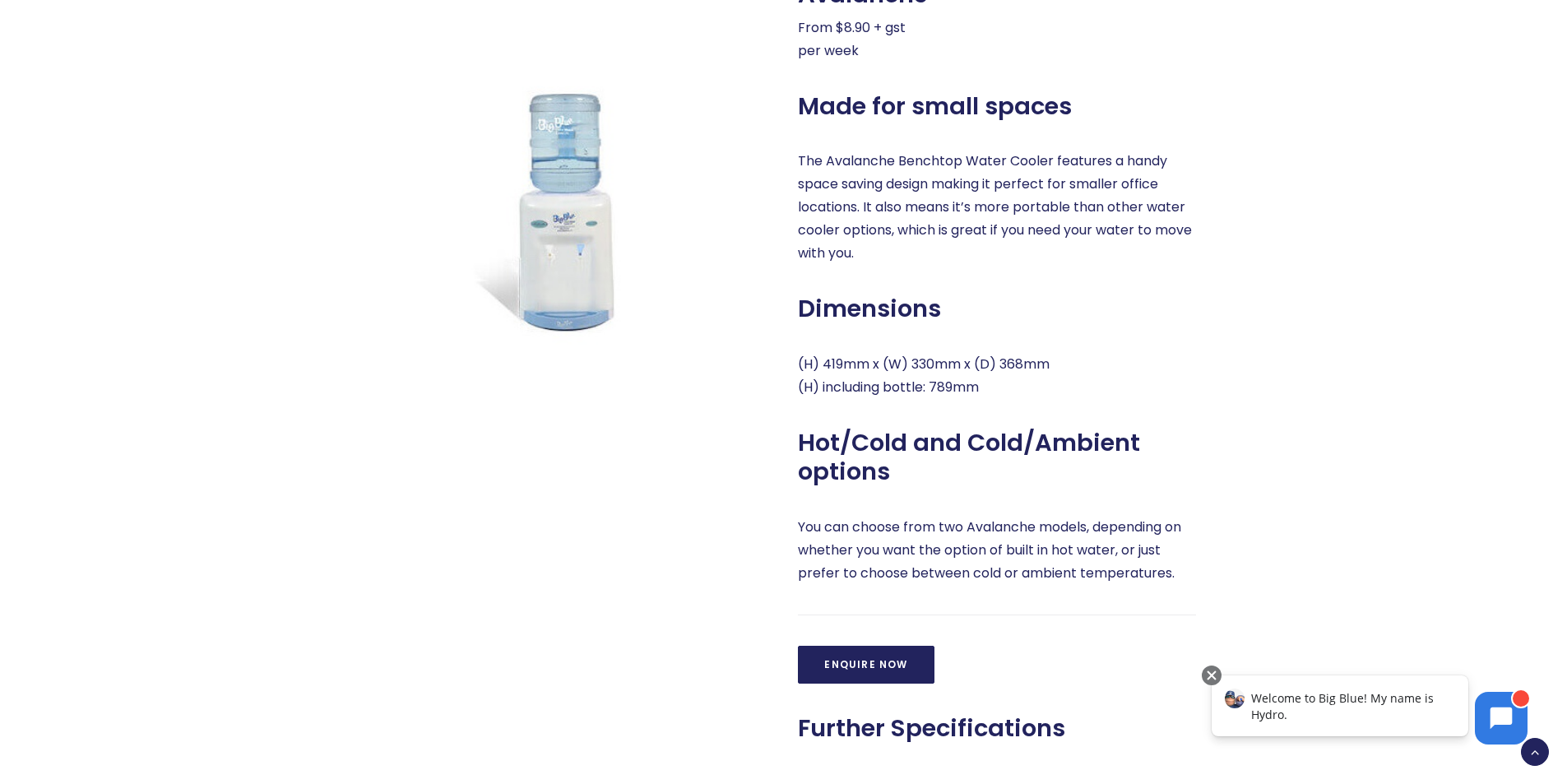
click at [1056, 365] on p "(H) 419mm x (W) 330mm x (D) 368mm (H) including bottle: 789mm" at bounding box center [998, 376] width 399 height 46
drag, startPoint x: 1056, startPoint y: 366, endPoint x: 800, endPoint y: 363, distance: 256.0
click at [800, 363] on p "(H) 419mm x (W) 330mm x (D) 368mm (H) including bottle: 789mm" at bounding box center [998, 376] width 399 height 46
copy p "(H) 419mm x (W) 330mm x (D) 368mm"
